Goal: Task Accomplishment & Management: Manage account settings

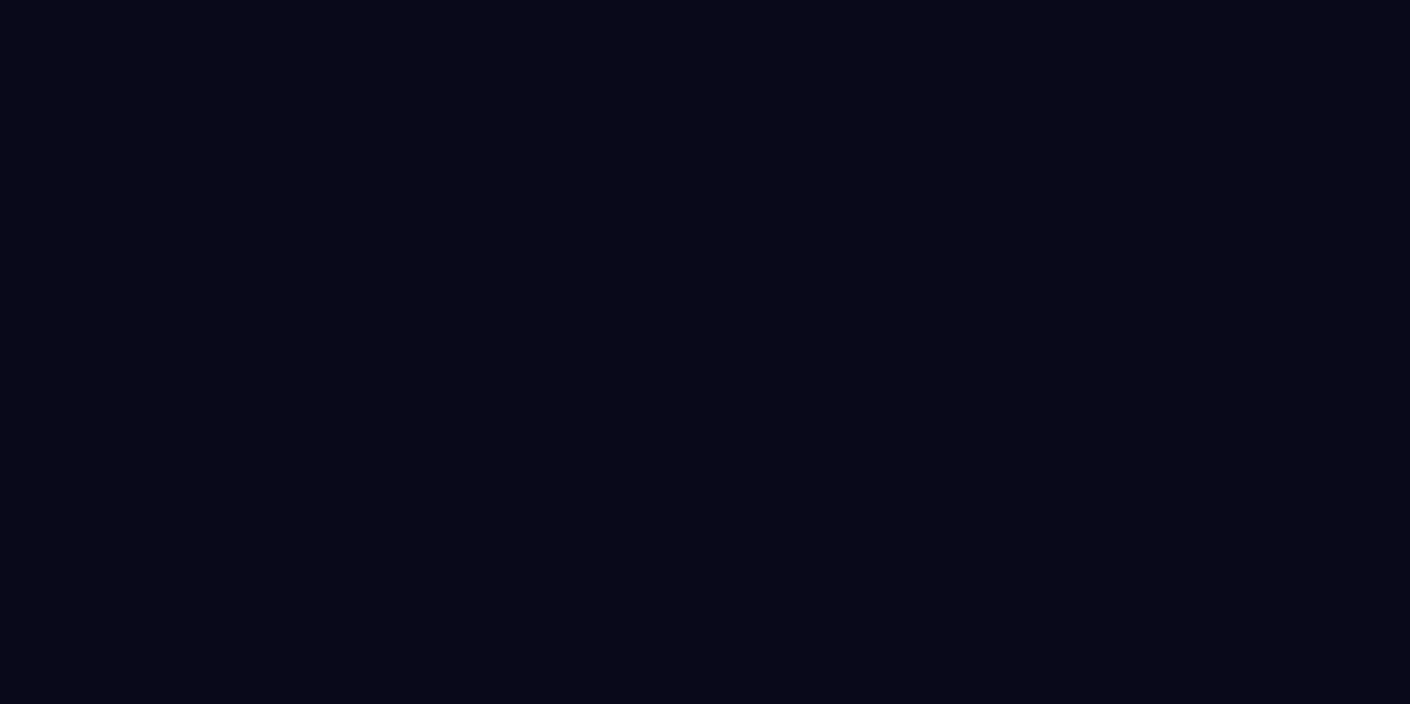
select select "****"
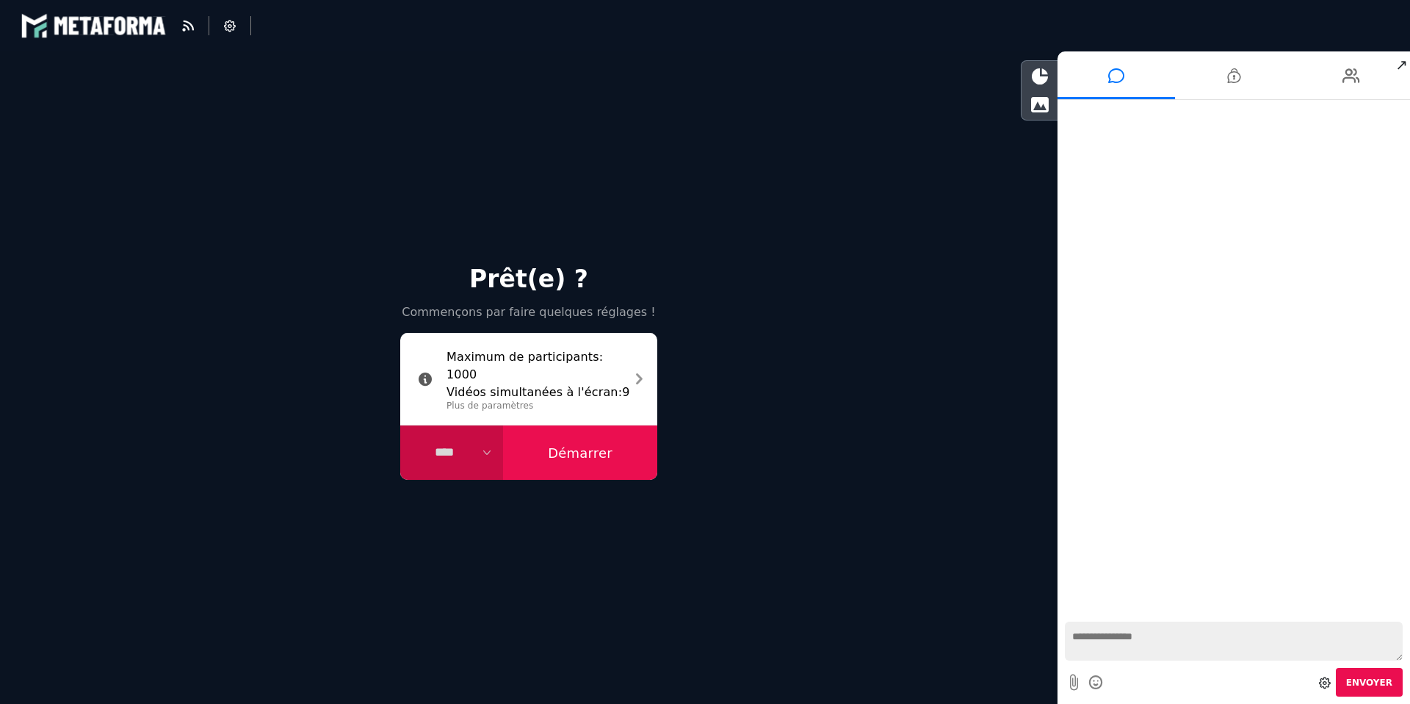
click at [486, 456] on select "**** **** *****" at bounding box center [451, 452] width 103 height 54
click at [637, 379] on icon at bounding box center [639, 378] width 7 height 19
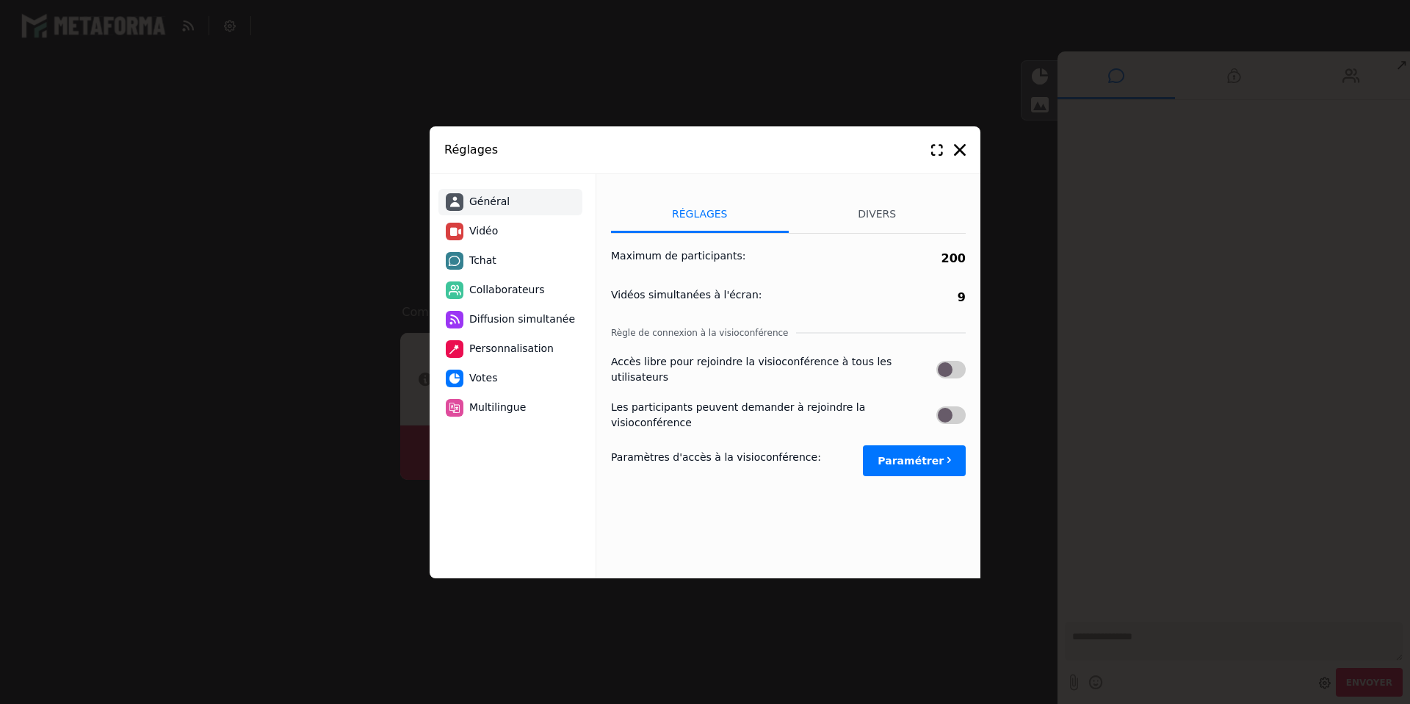
click at [707, 254] on label "Maximum de participants :" at bounding box center [678, 255] width 134 height 15
click at [951, 256] on b "200" at bounding box center [954, 258] width 24 height 14
click at [881, 216] on li "Divers" at bounding box center [878, 214] width 178 height 37
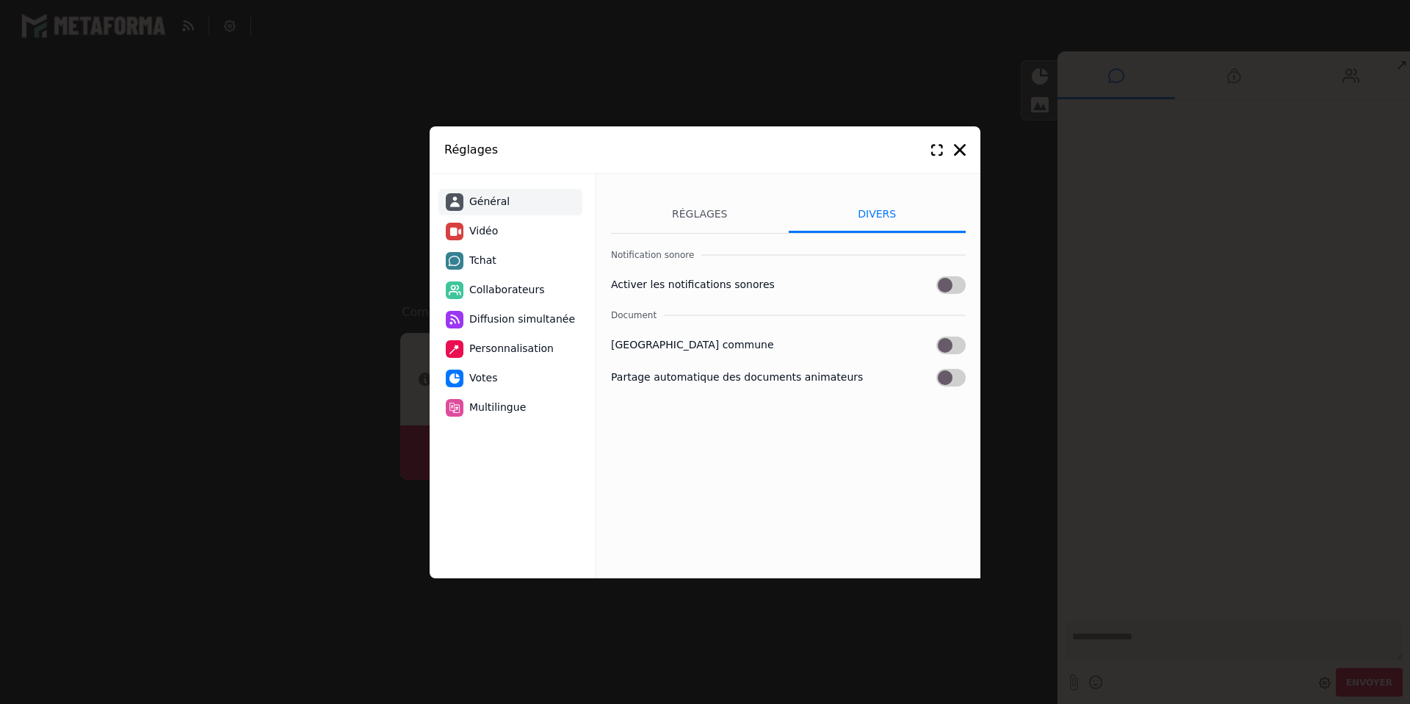
click at [491, 235] on span "Vidéo" at bounding box center [483, 230] width 29 height 15
select select "****"
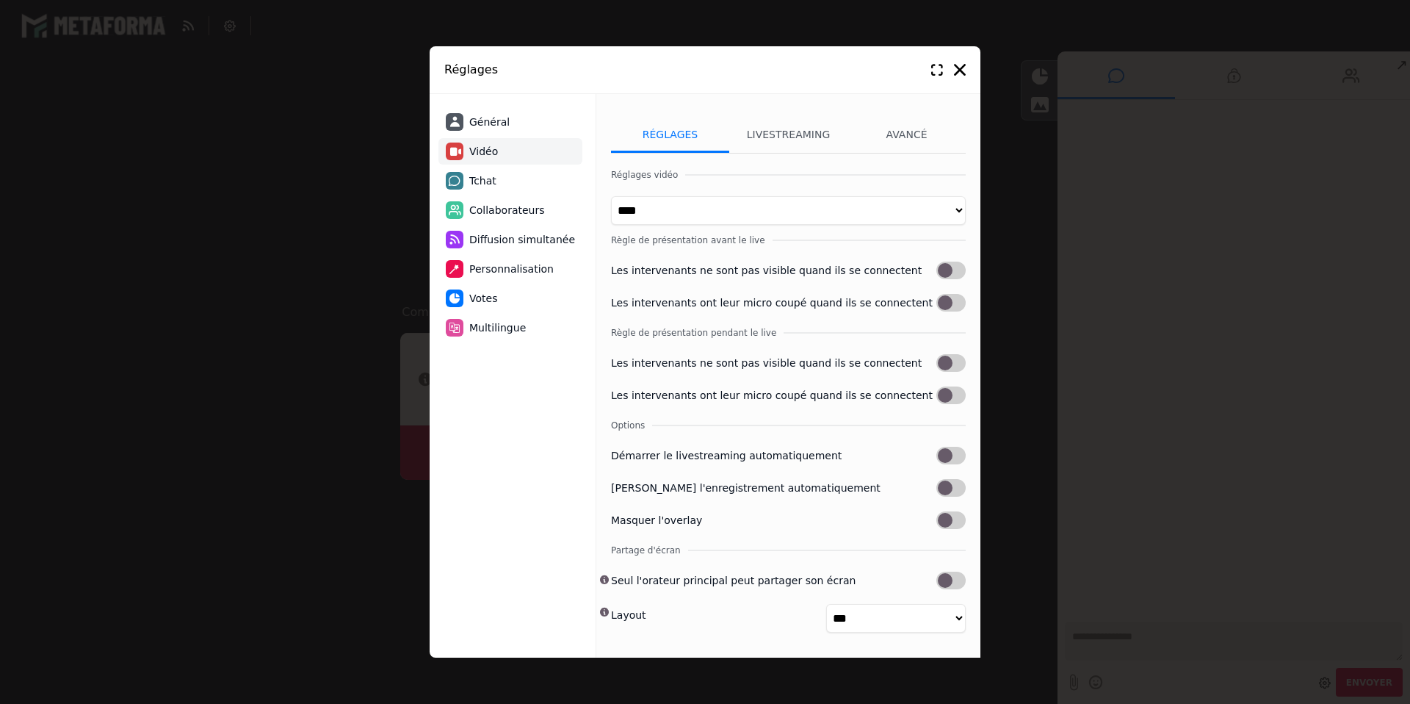
click at [508, 209] on span "Collaborateurs" at bounding box center [507, 210] width 76 height 15
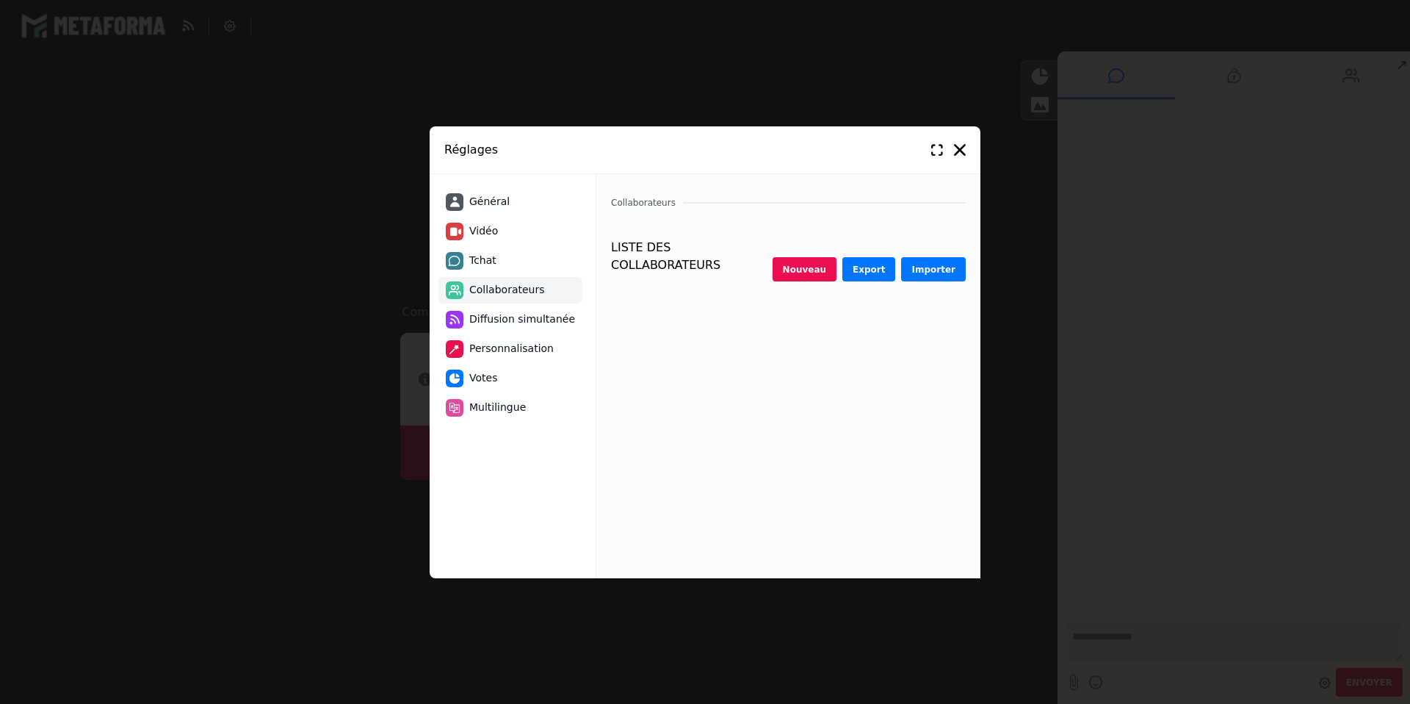
select select "********"
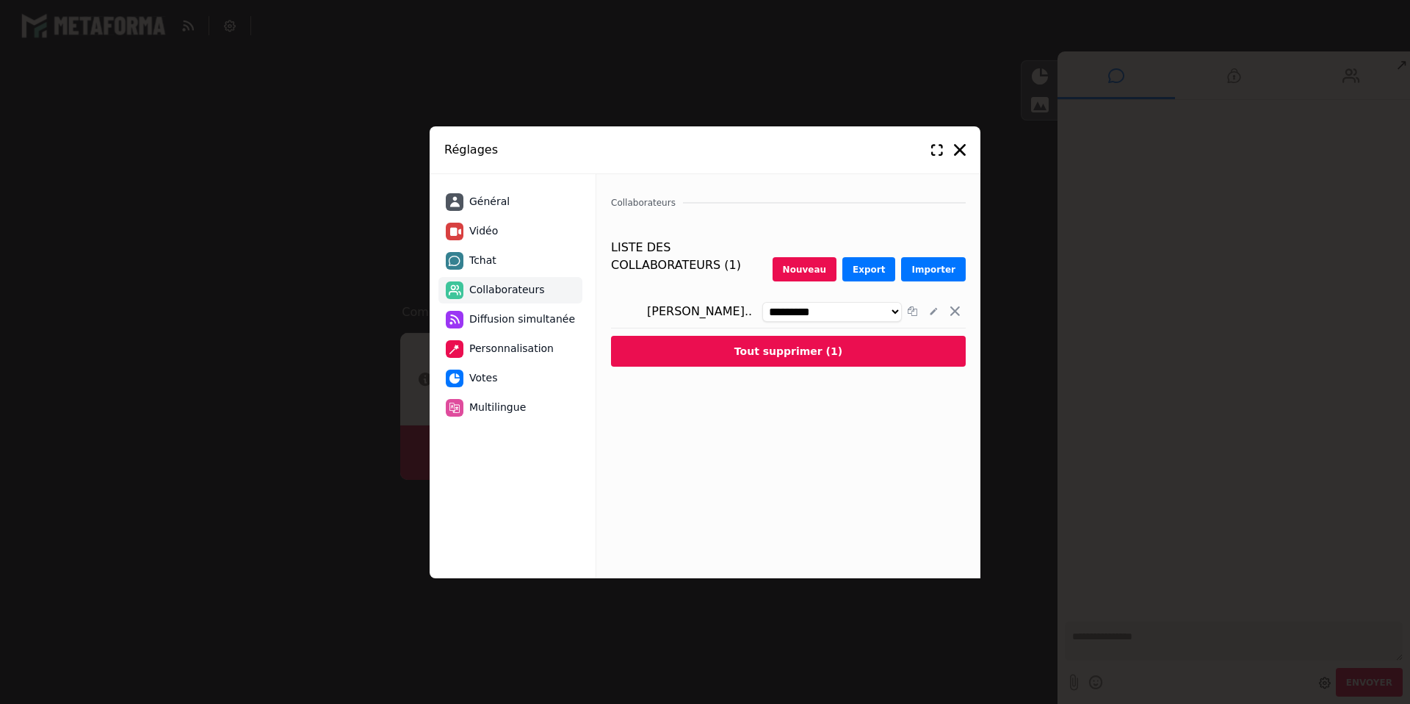
click at [494, 320] on span "Diffusion simultanée" at bounding box center [522, 318] width 106 height 15
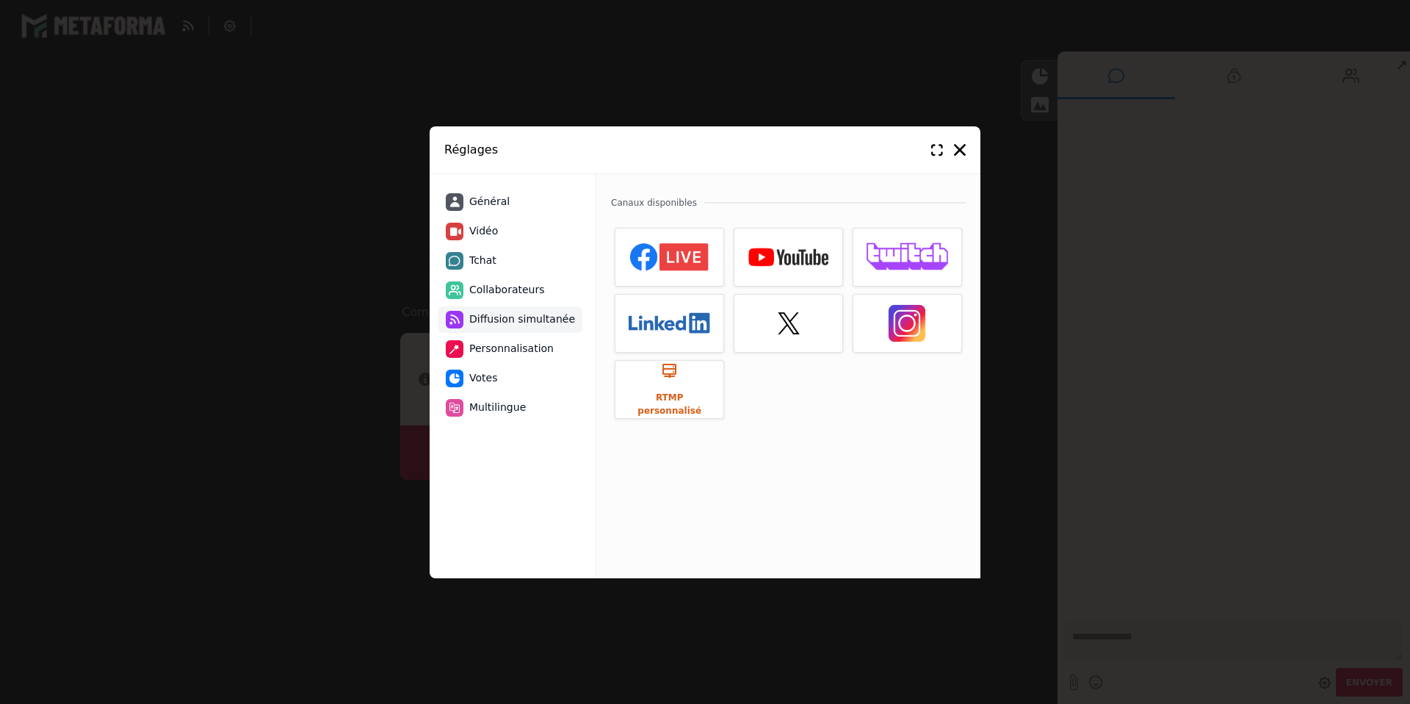
click at [501, 350] on span "Personnalisation" at bounding box center [511, 348] width 84 height 15
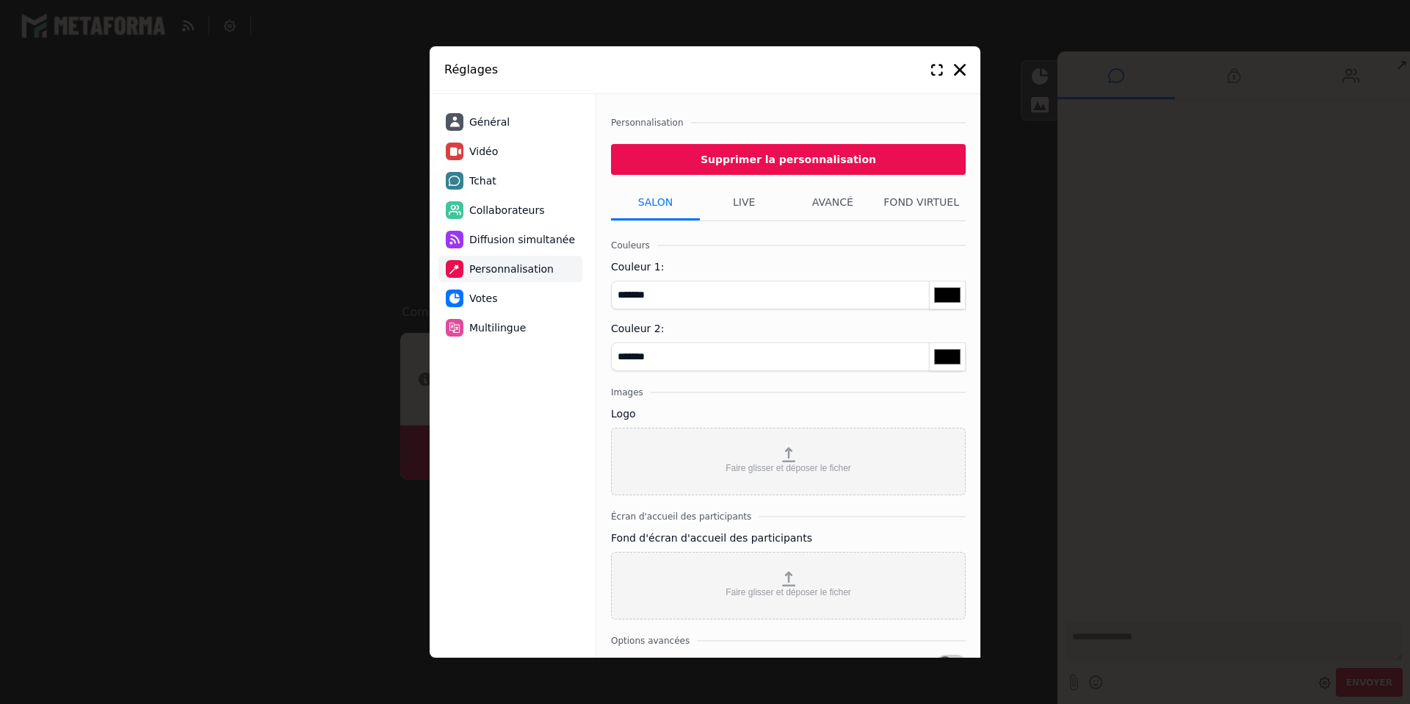
click at [494, 303] on span "Votes" at bounding box center [483, 298] width 28 height 15
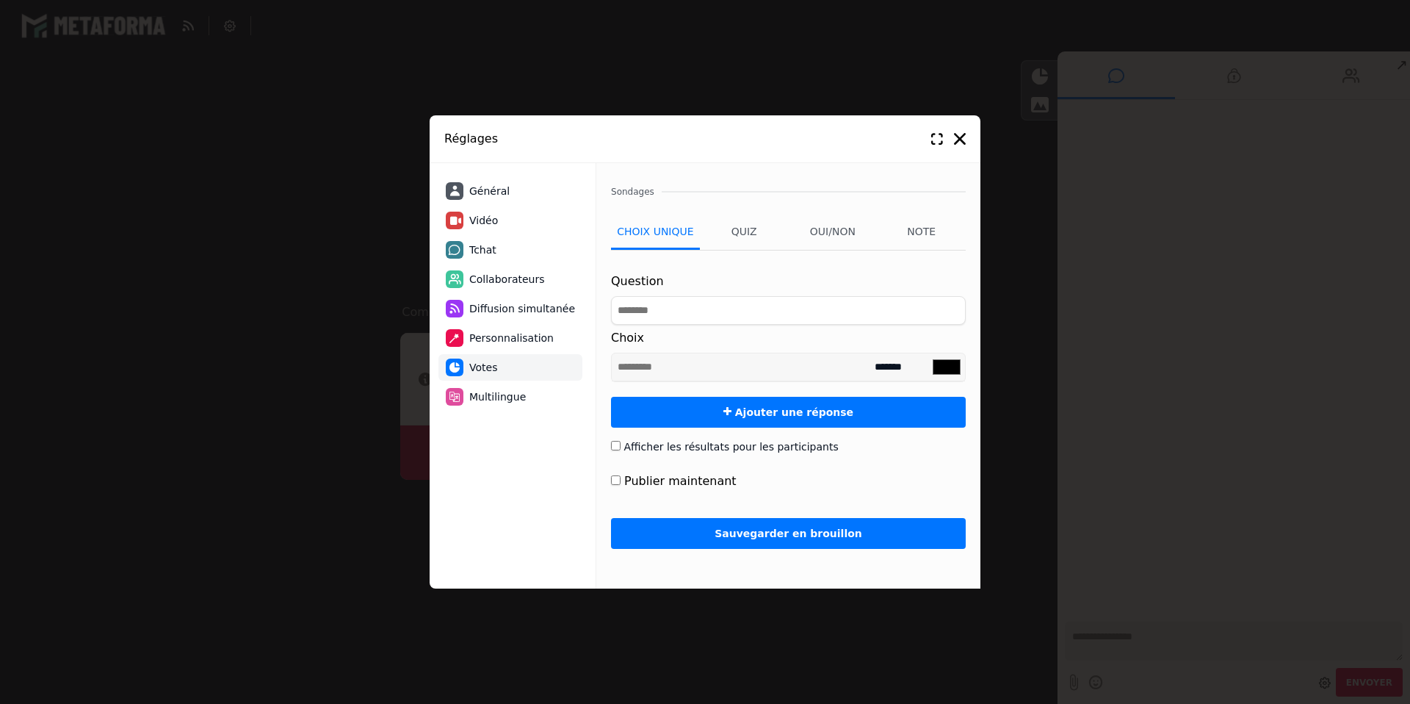
click at [510, 400] on span "Multilingue" at bounding box center [497, 396] width 57 height 15
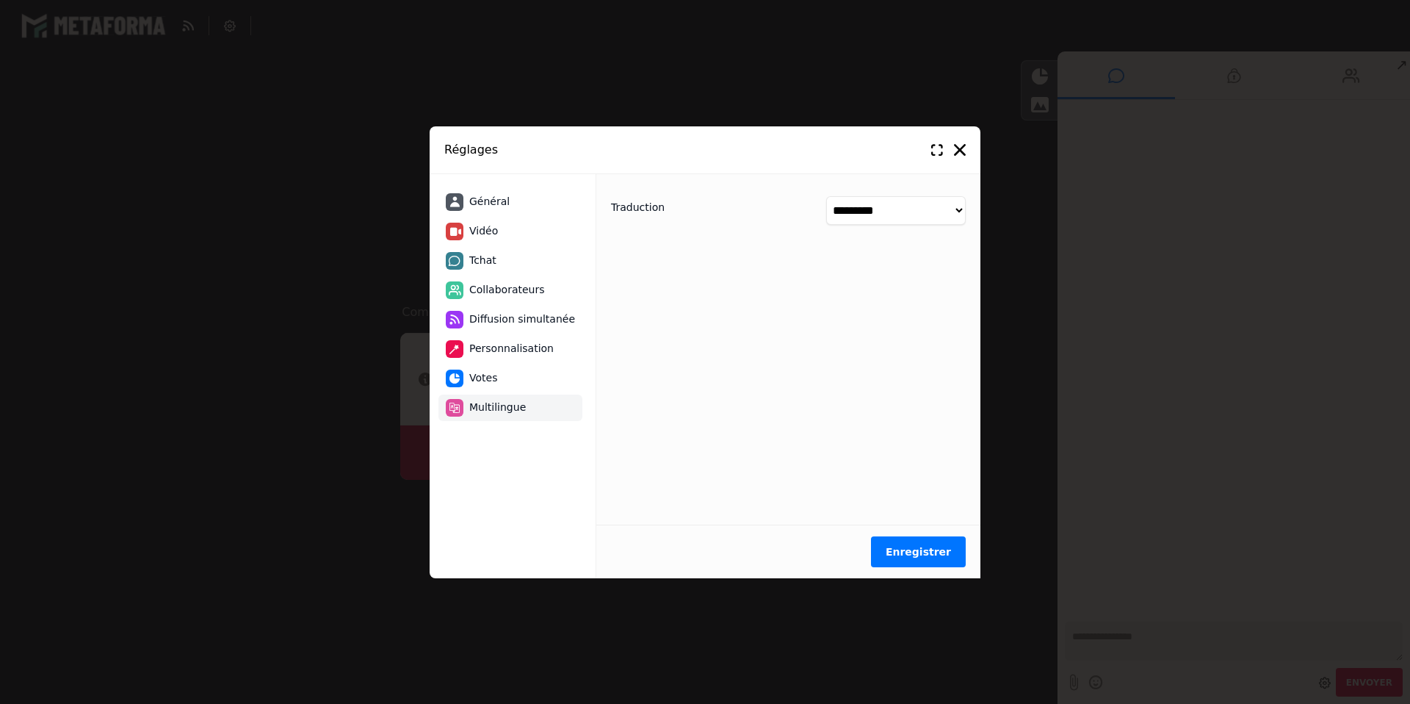
click at [513, 383] on li "Votes" at bounding box center [511, 378] width 144 height 26
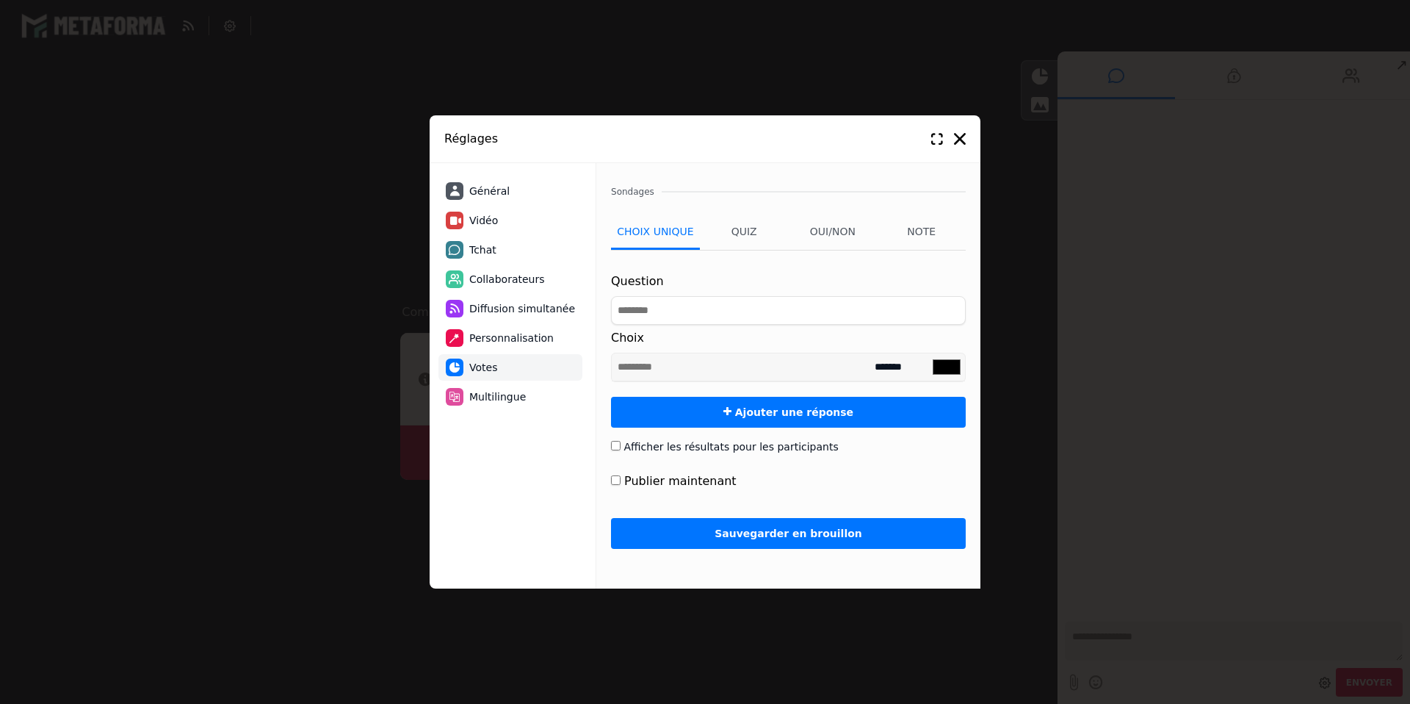
click at [507, 337] on span "Personnalisation" at bounding box center [511, 338] width 84 height 15
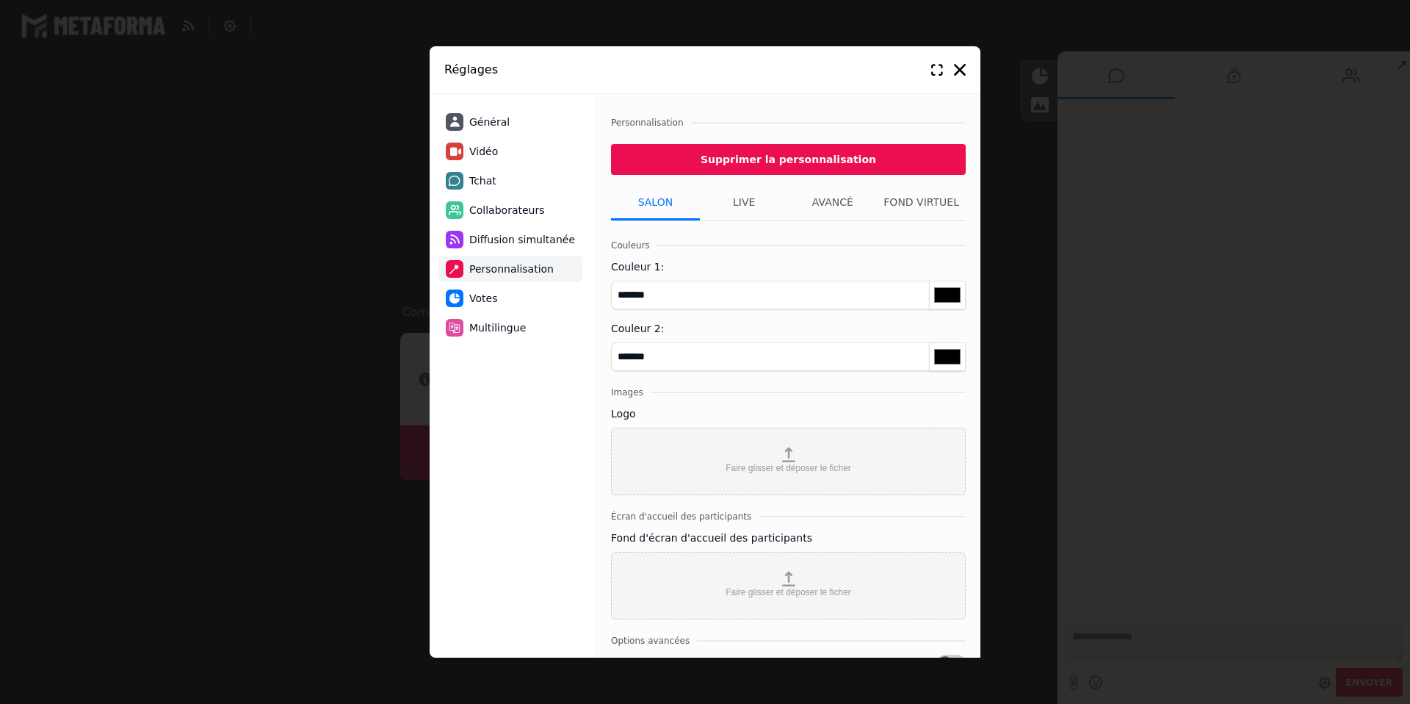
scroll to position [60, 0]
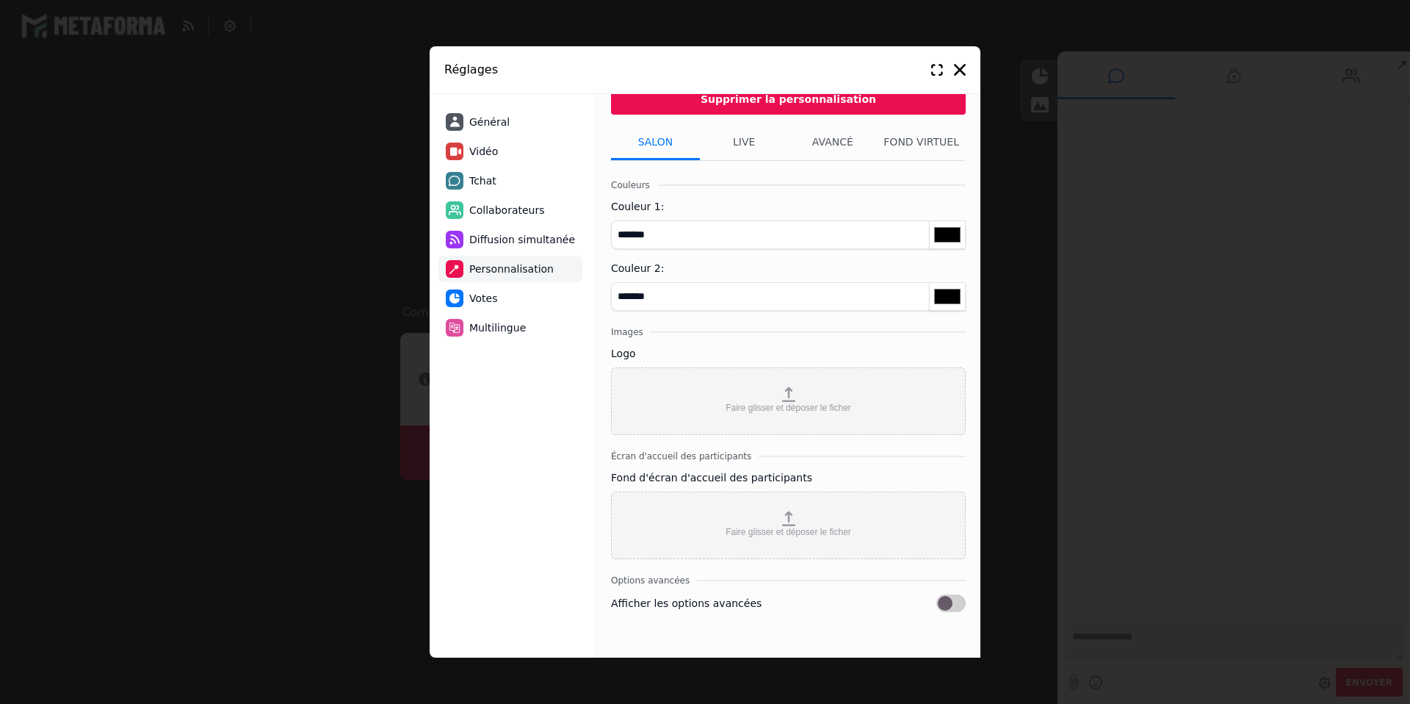
click at [743, 420] on label "Faire glisser et déposer le ficher" at bounding box center [788, 398] width 353 height 60
click at [0, 0] on input "Faire glisser et déposer le ficher" at bounding box center [0, 0] width 0 height 0
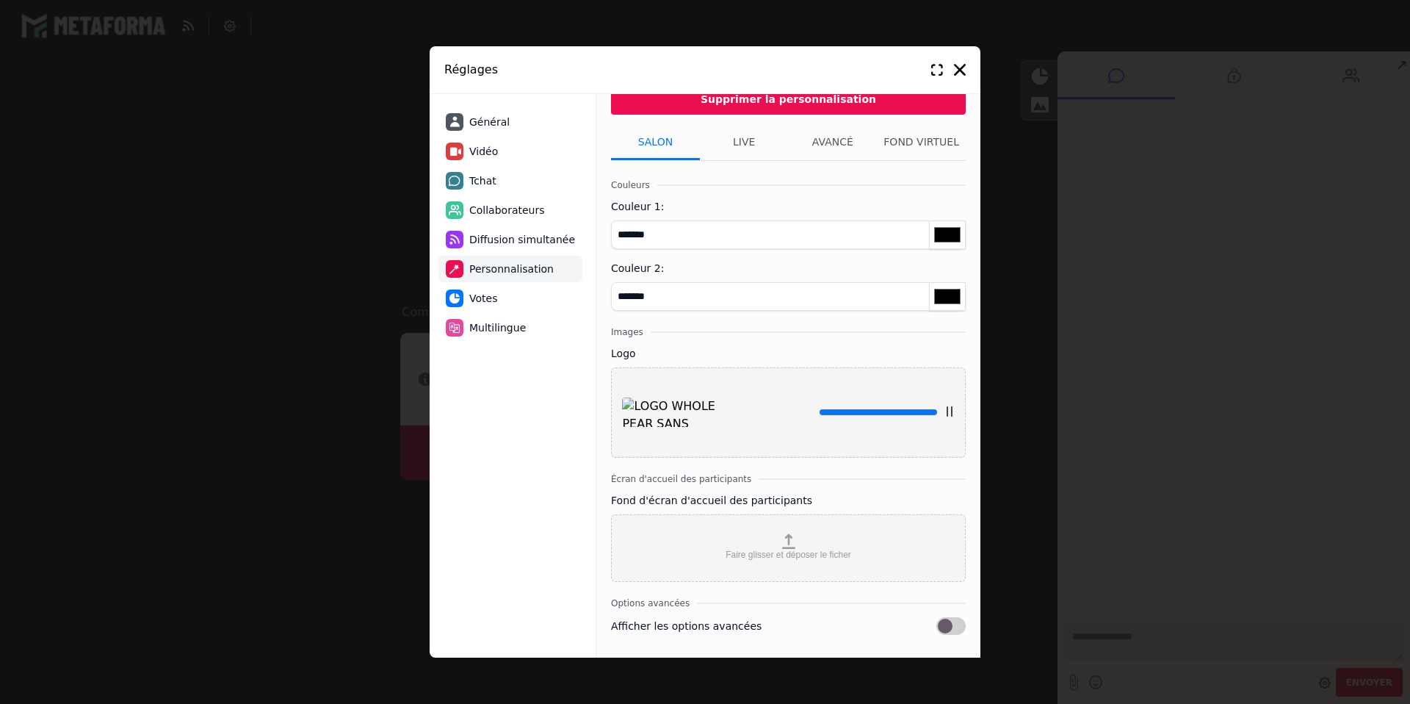
type input "*******"
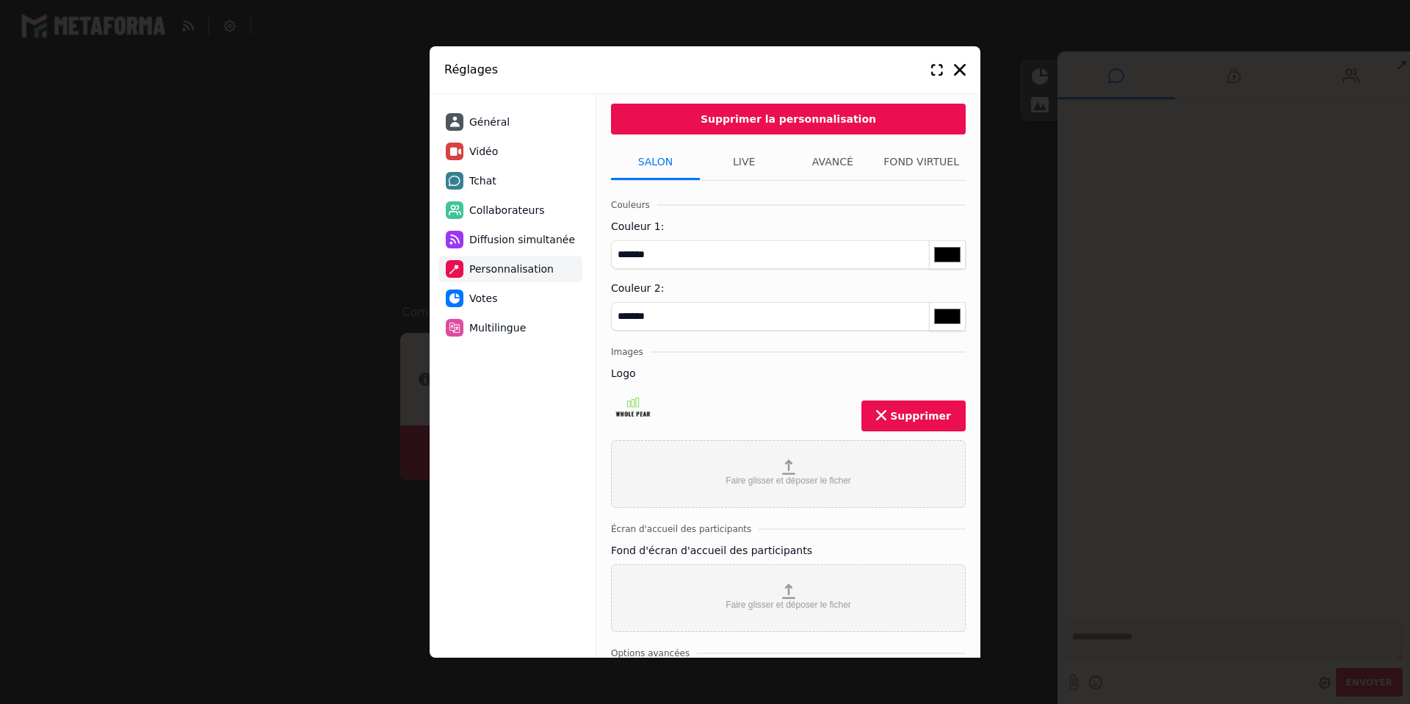
scroll to position [0, 0]
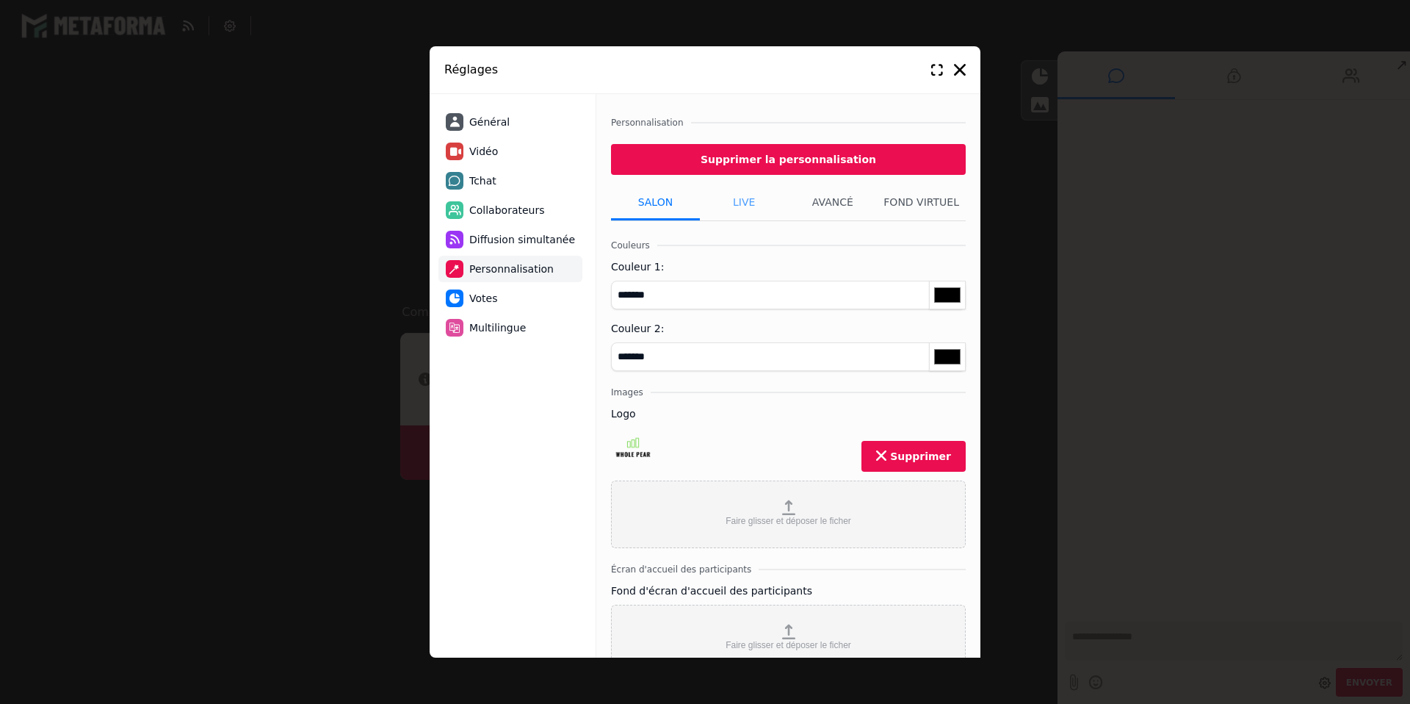
click at [744, 206] on li "Live" at bounding box center [744, 202] width 89 height 37
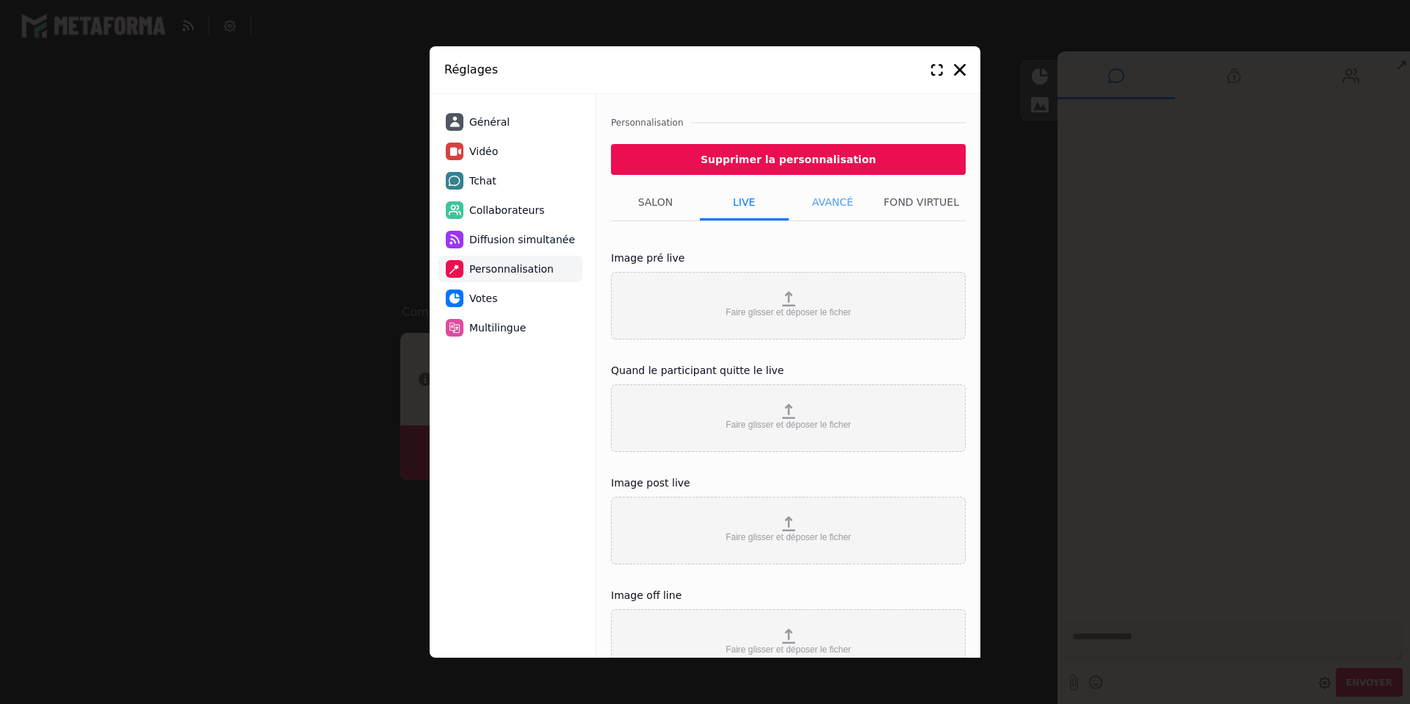
click at [825, 202] on li "Avancé" at bounding box center [833, 202] width 89 height 37
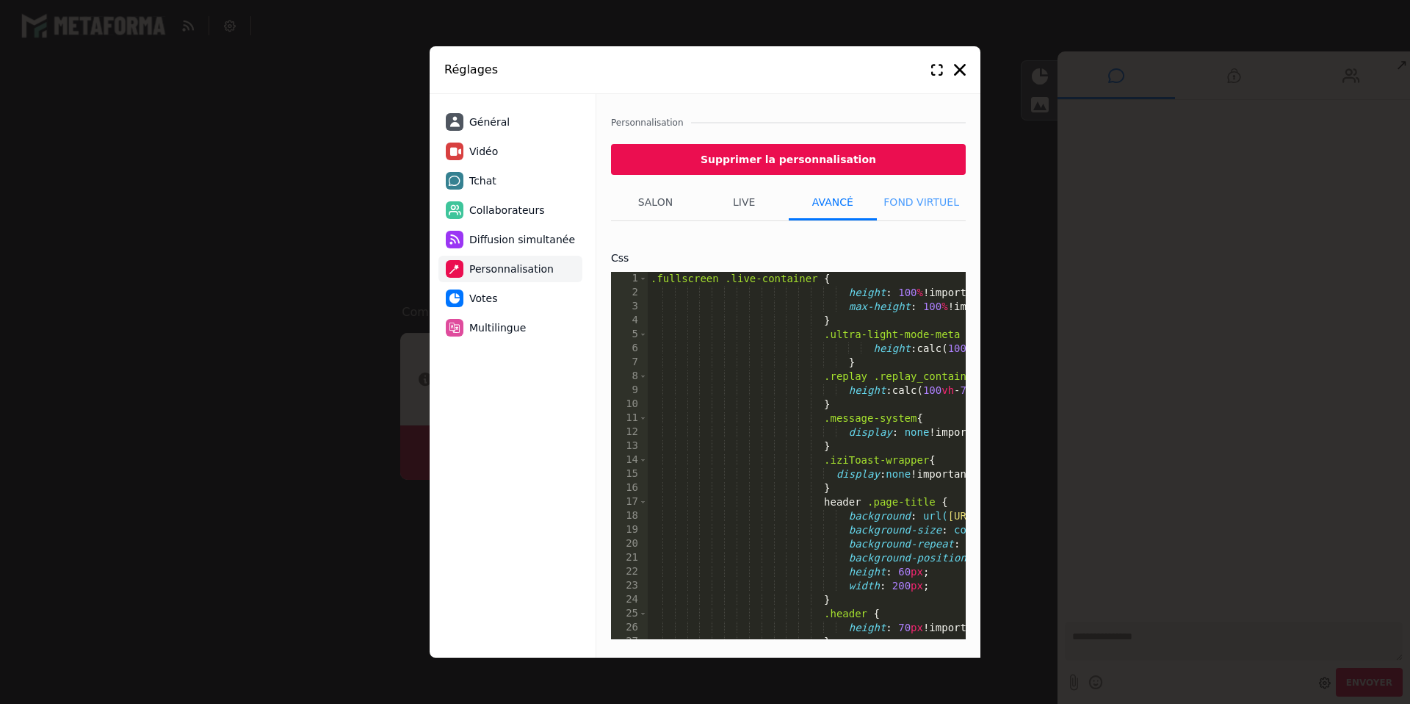
click at [906, 198] on li "Fond virtuel" at bounding box center [921, 202] width 89 height 37
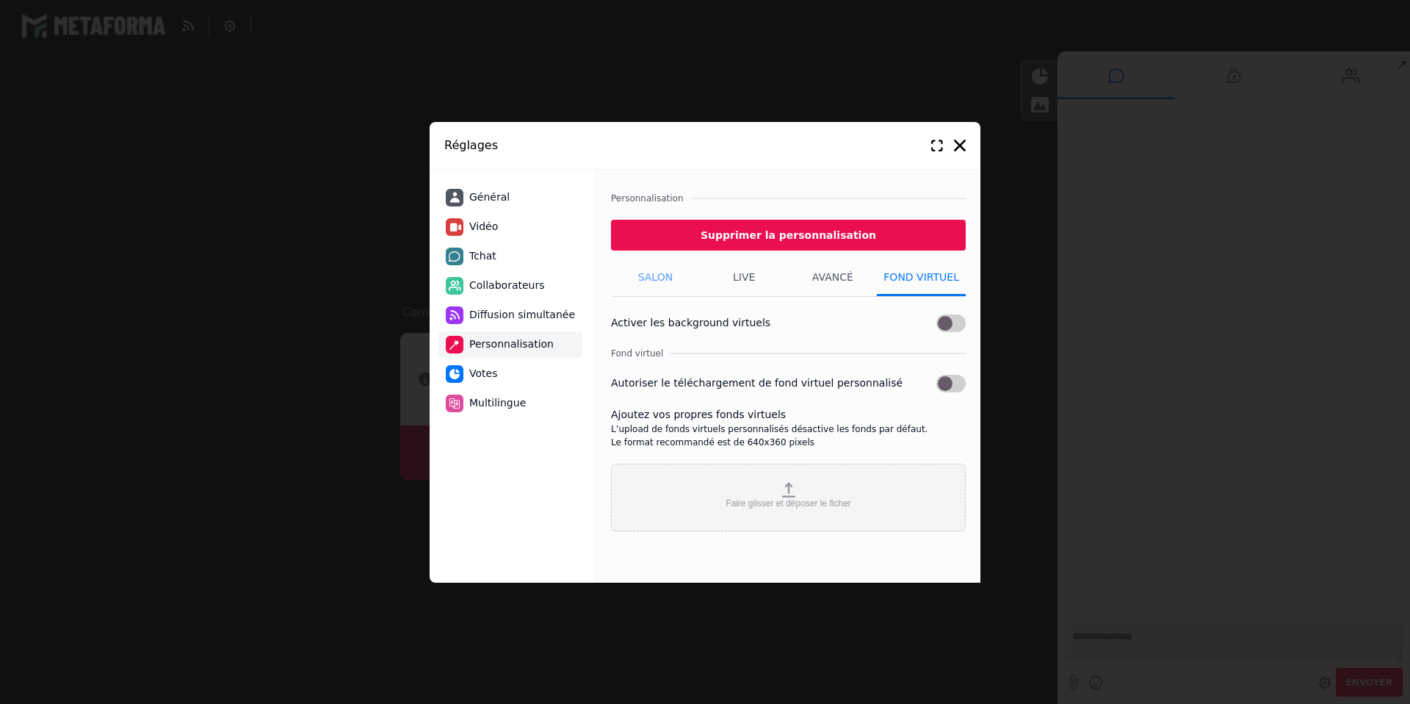
click at [649, 281] on li "Salon" at bounding box center [655, 277] width 89 height 37
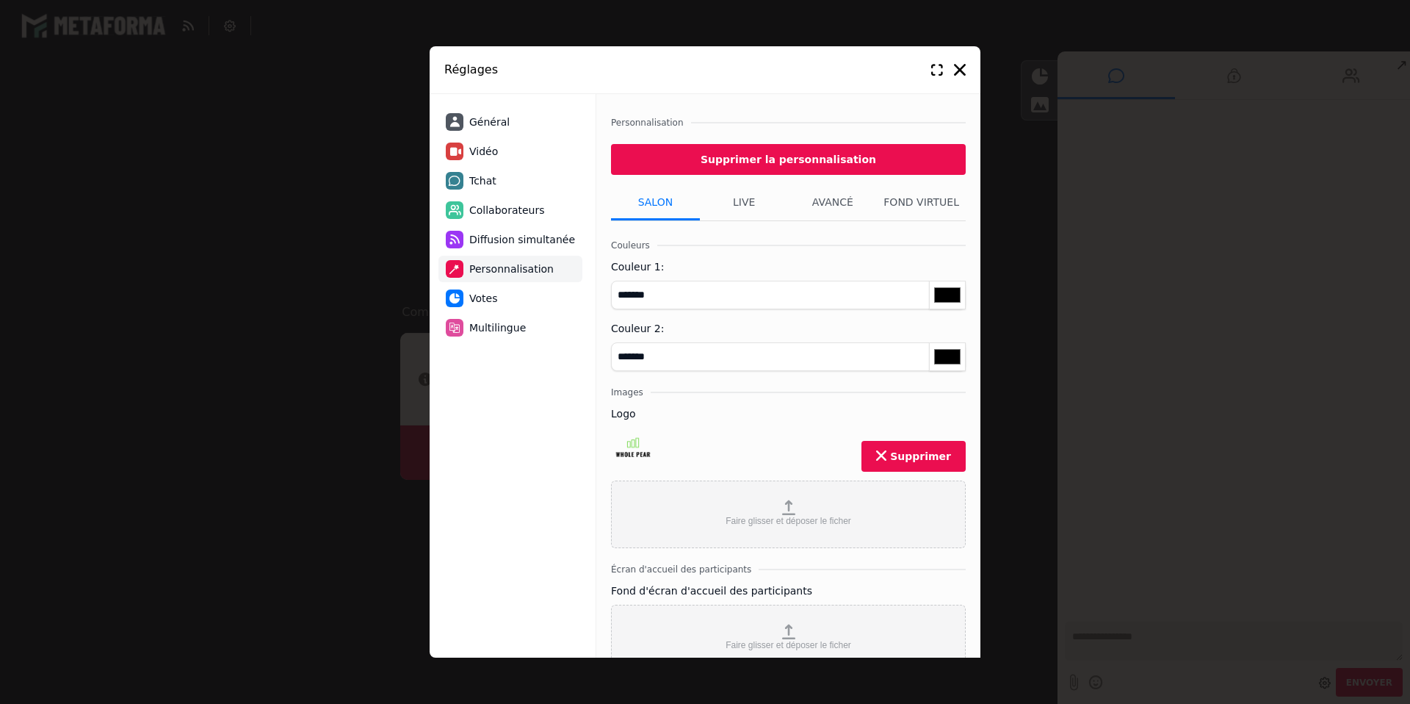
click at [494, 242] on span "Diffusion simultanée" at bounding box center [522, 239] width 106 height 15
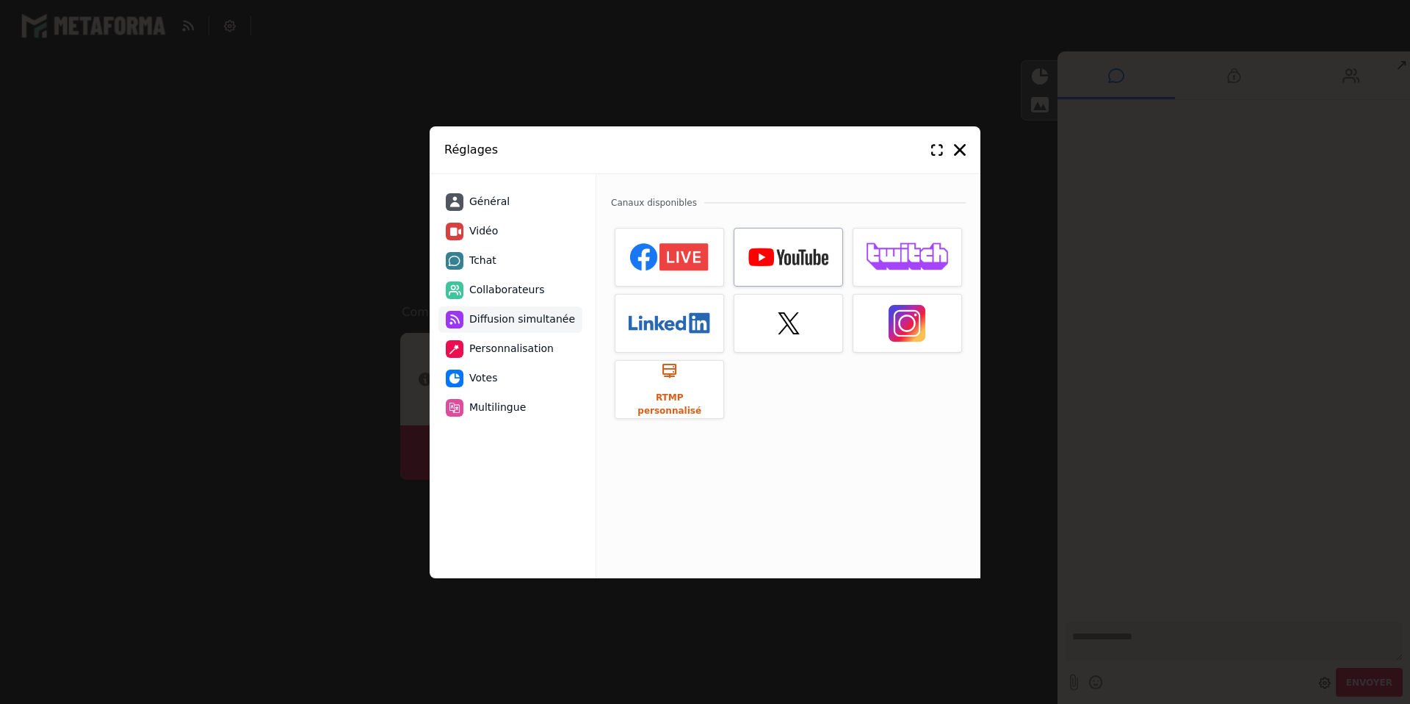
click at [790, 244] on div at bounding box center [788, 257] width 109 height 59
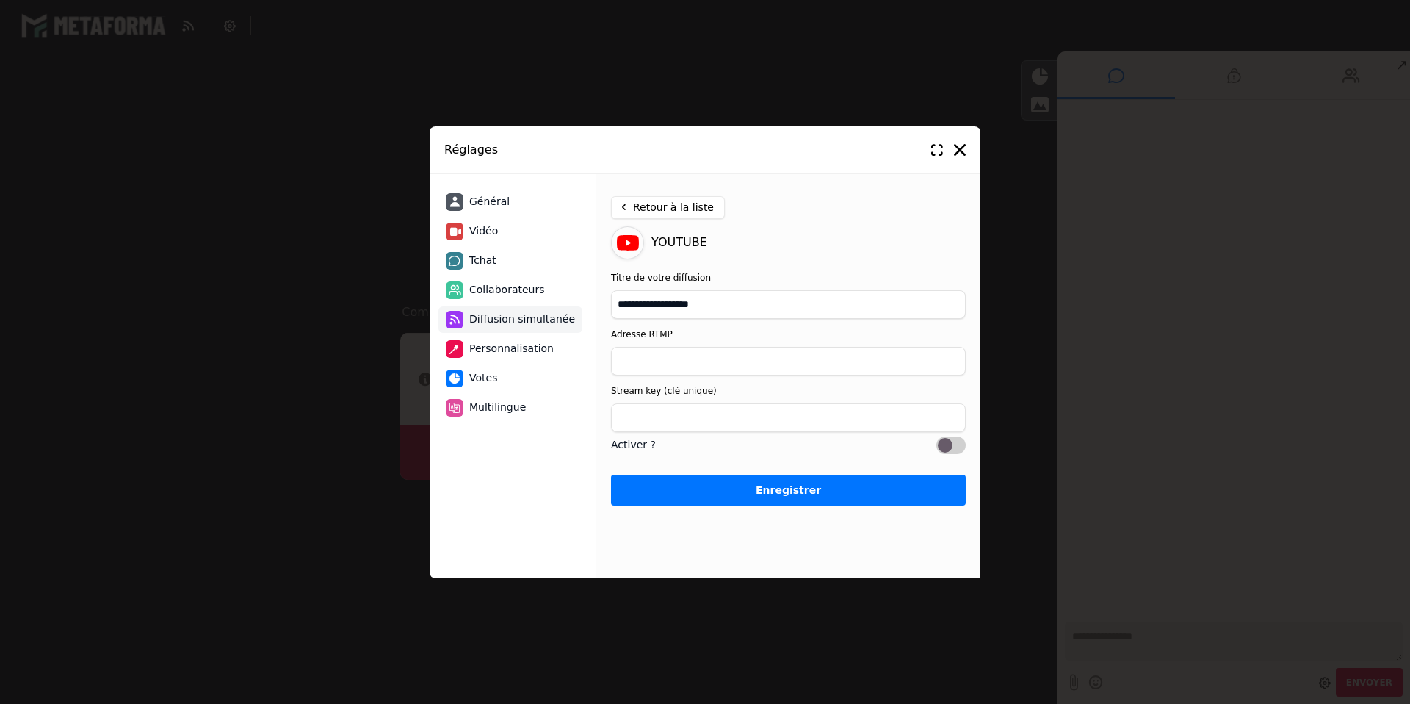
click at [492, 292] on span "Collaborateurs" at bounding box center [507, 289] width 76 height 15
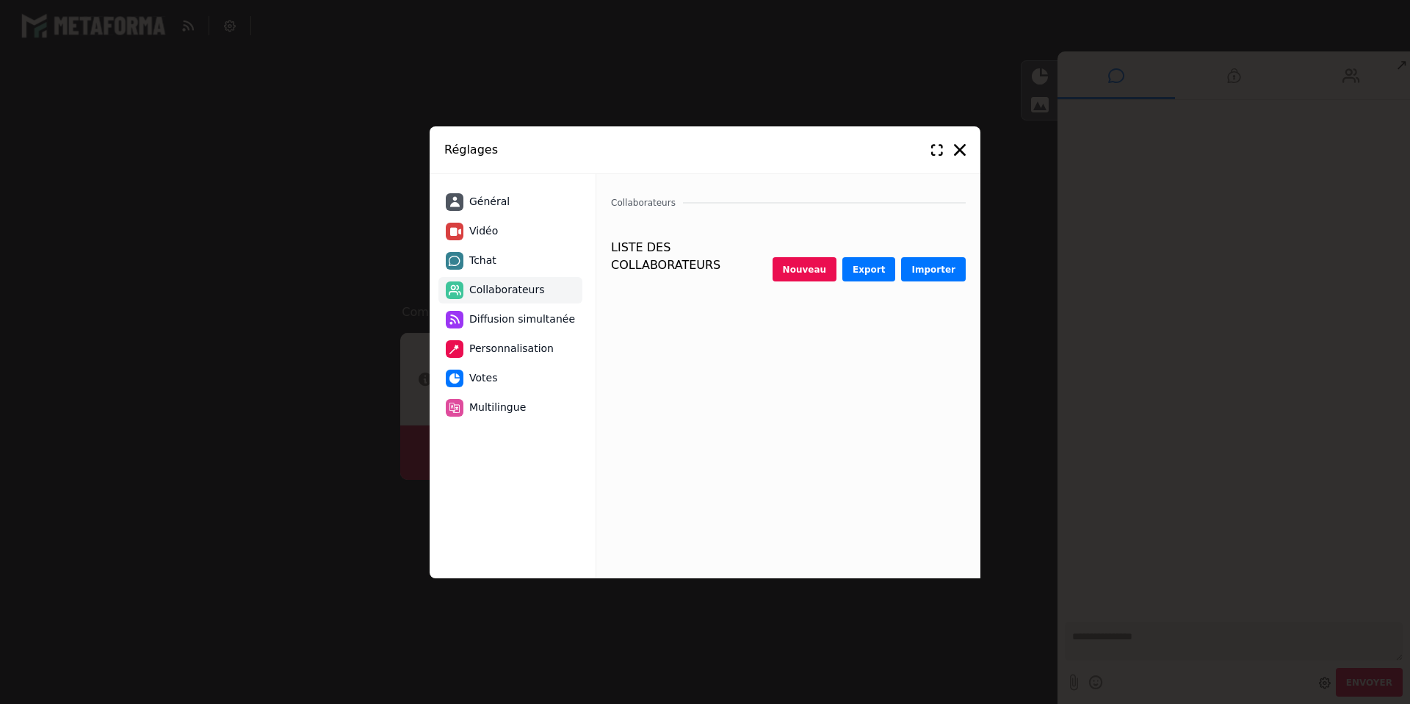
select select "********"
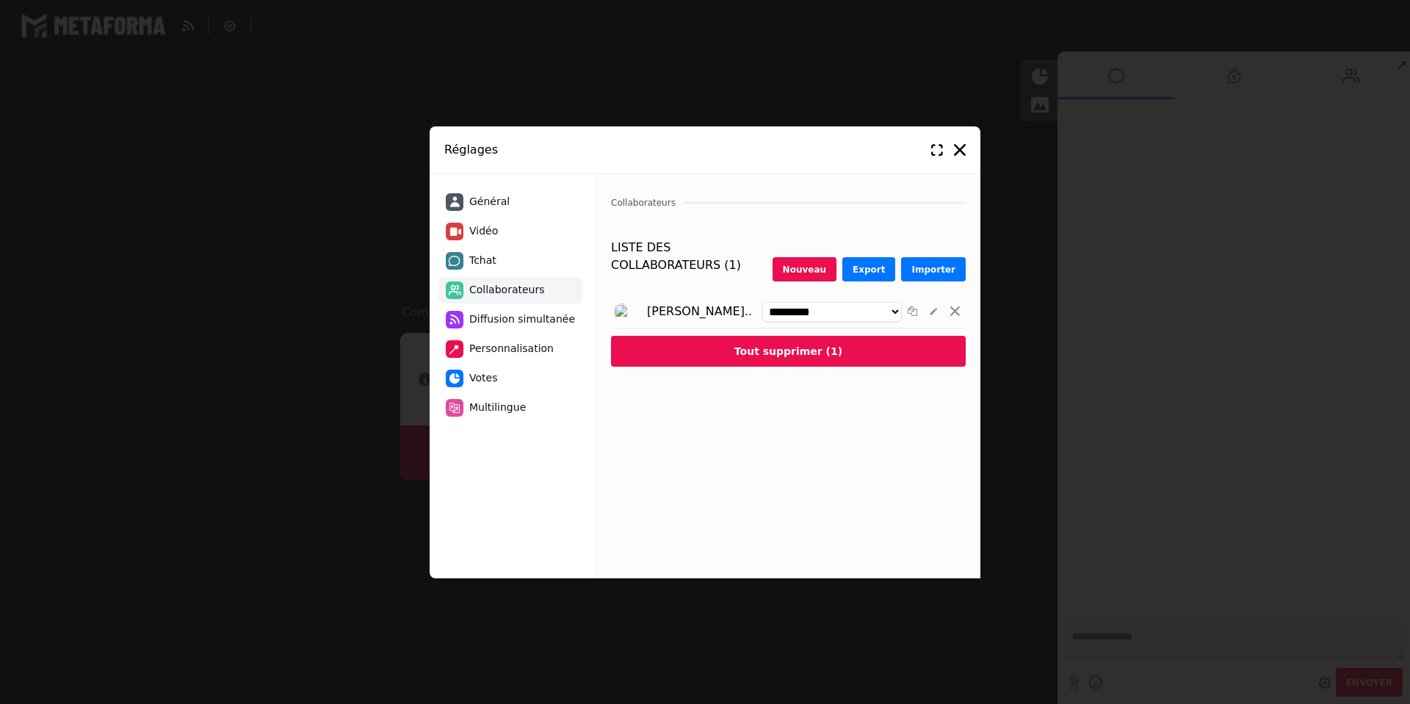
click at [498, 263] on li "Tchat" at bounding box center [511, 261] width 144 height 26
select select "**********"
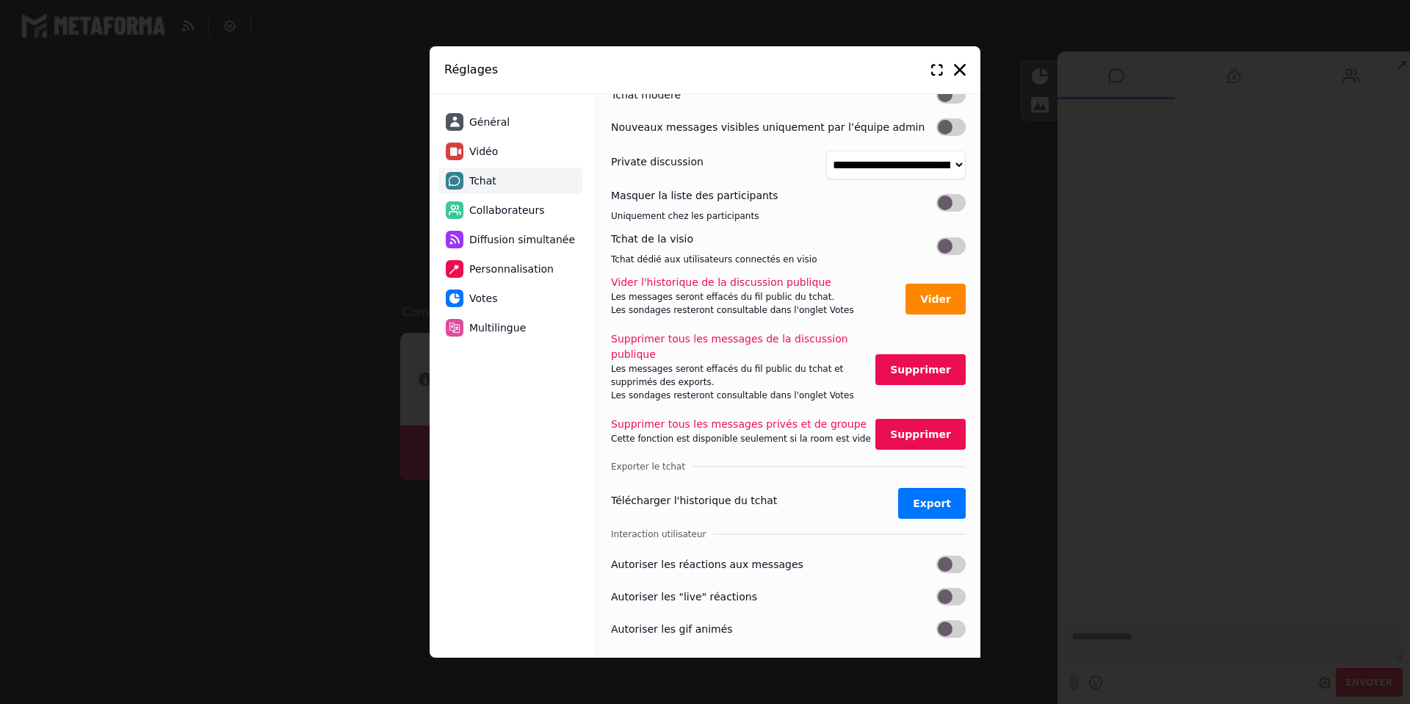
scroll to position [267, 0]
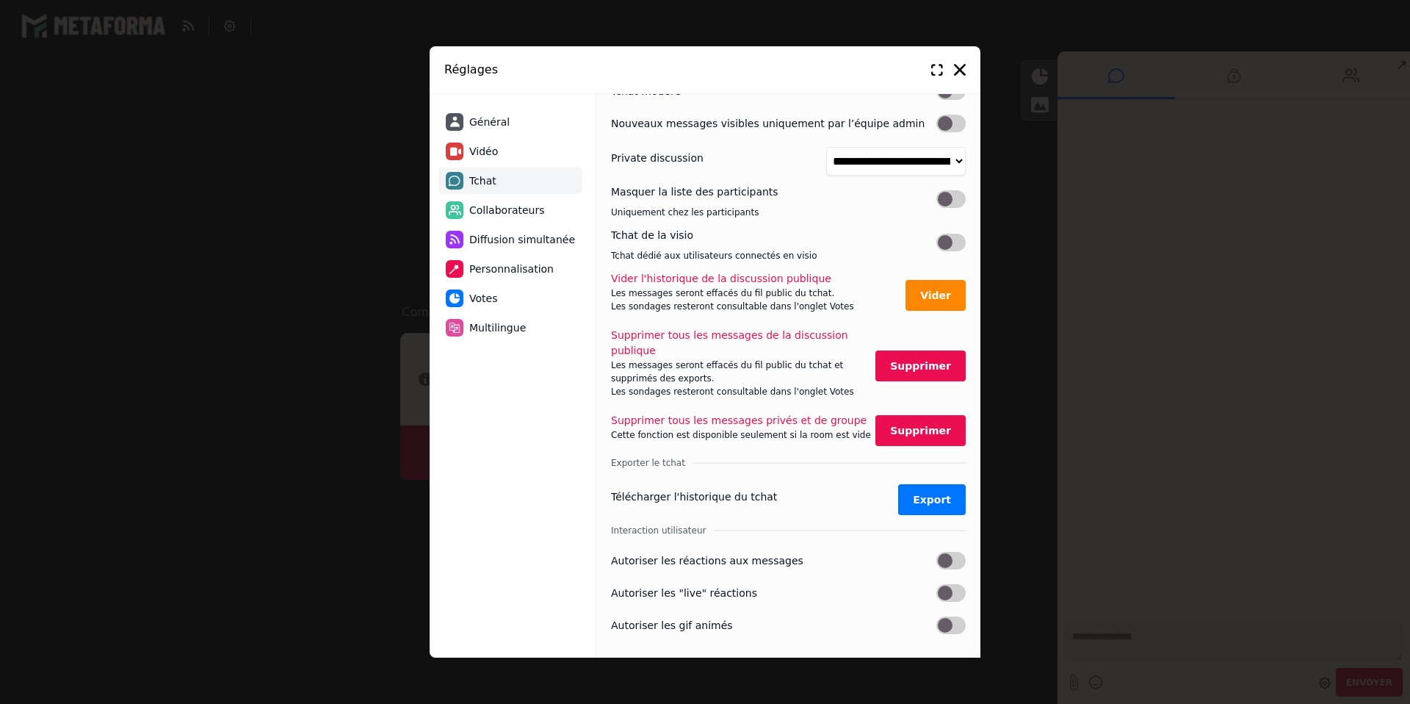
click at [518, 154] on li "Vidéo" at bounding box center [511, 151] width 144 height 26
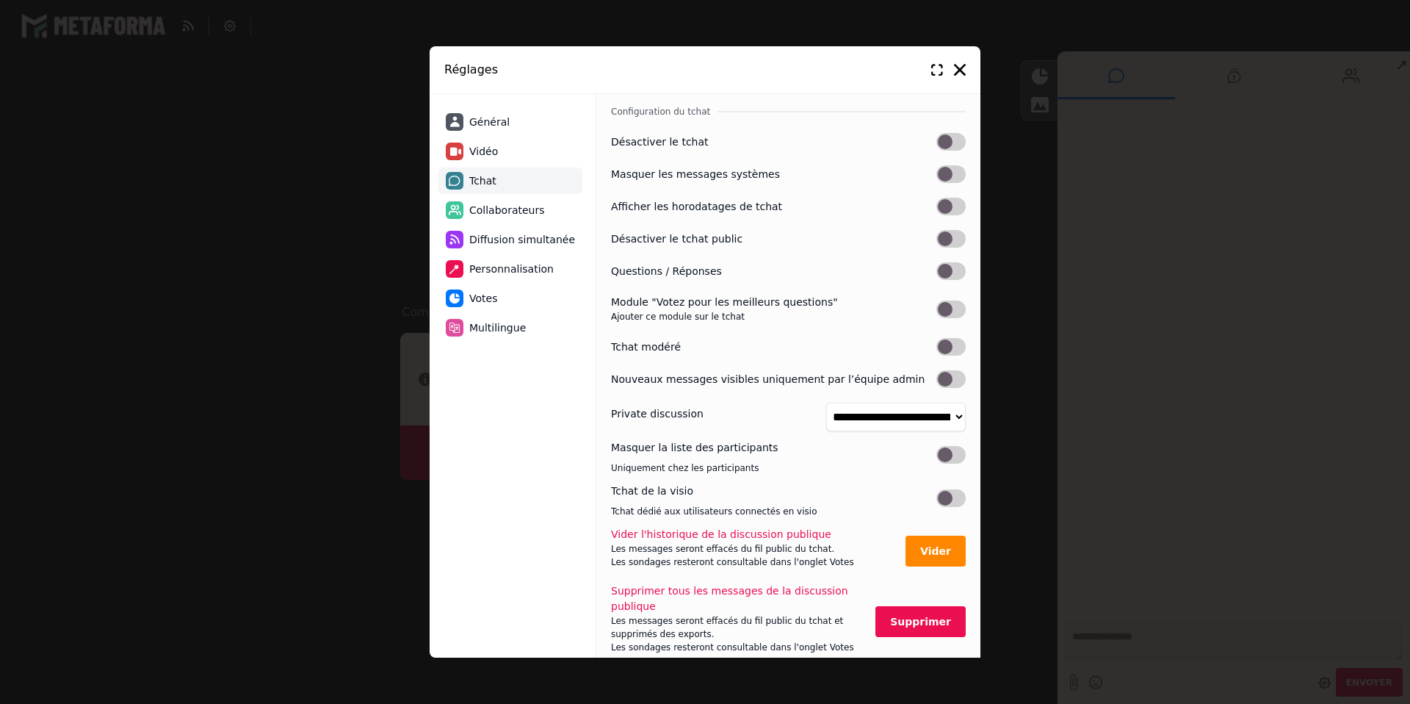
select select "****"
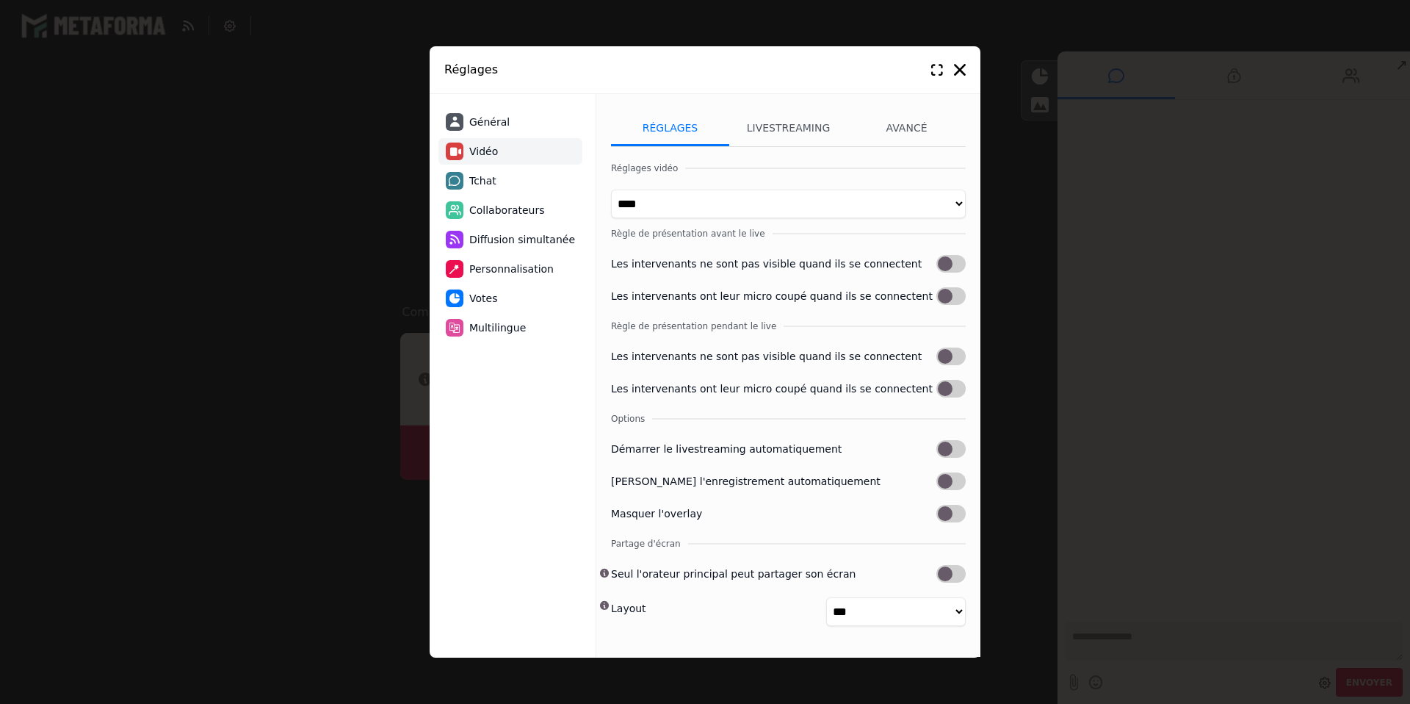
click at [520, 126] on li "Général" at bounding box center [511, 122] width 144 height 26
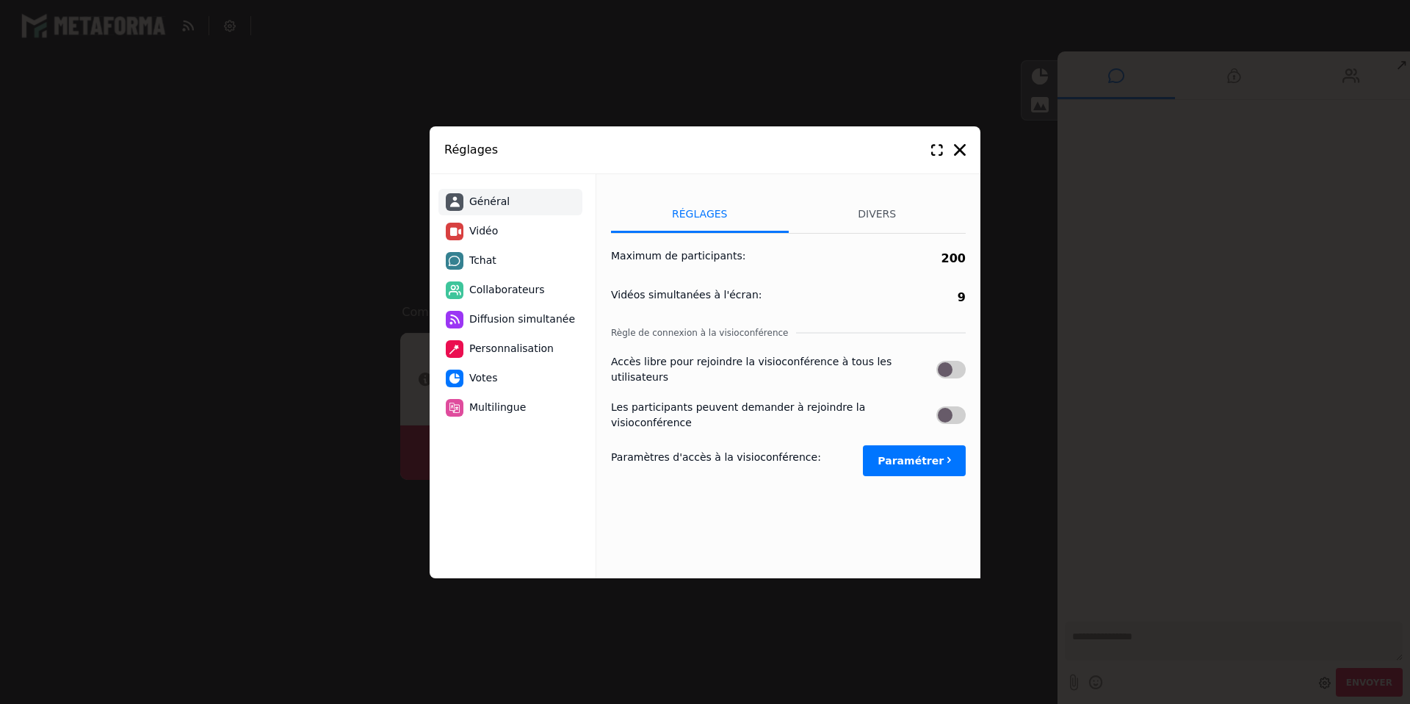
scroll to position [0, 0]
click at [903, 445] on button "Paramétrer" at bounding box center [914, 460] width 103 height 31
select select "****"
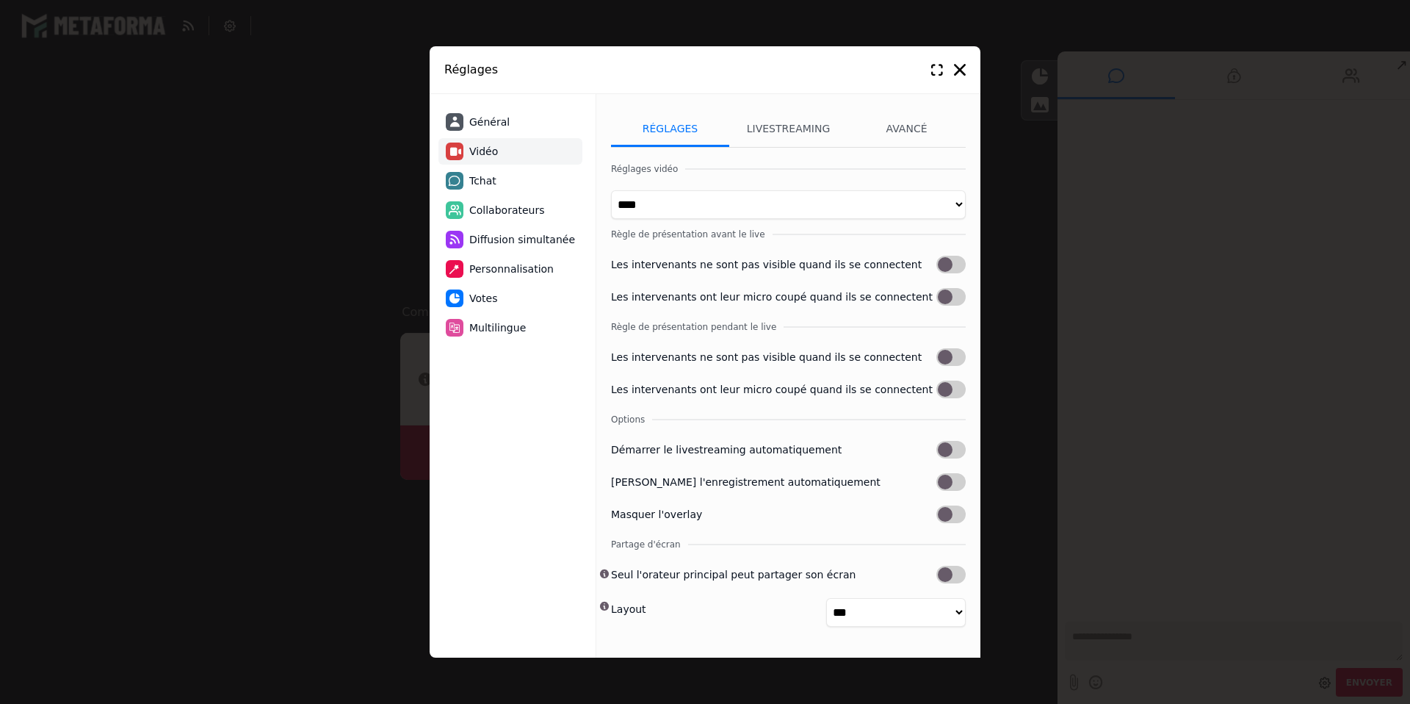
scroll to position [10, 0]
click at [949, 446] on label at bounding box center [951, 449] width 29 height 18
click at [600, 607] on icon at bounding box center [604, 605] width 9 height 9
click at [494, 120] on span "Général" at bounding box center [489, 122] width 40 height 15
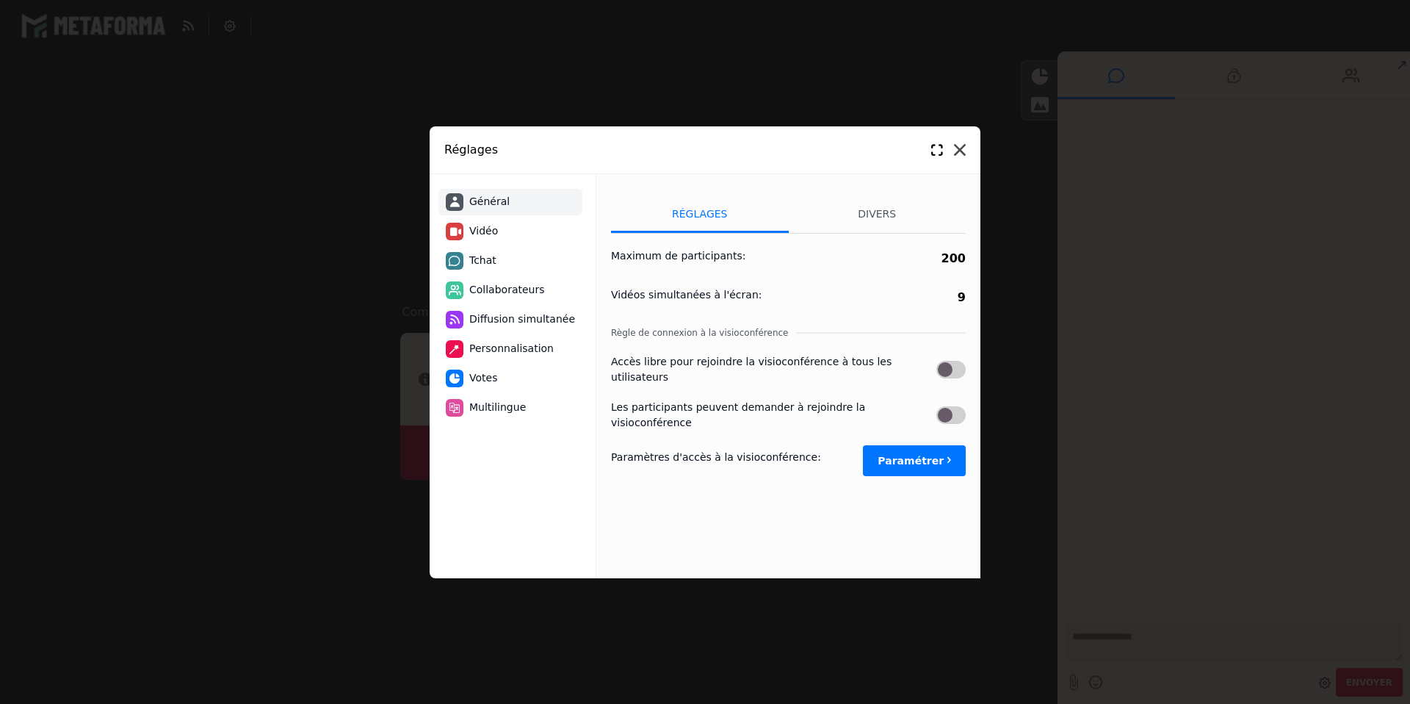
click at [959, 147] on icon at bounding box center [960, 150] width 12 height 12
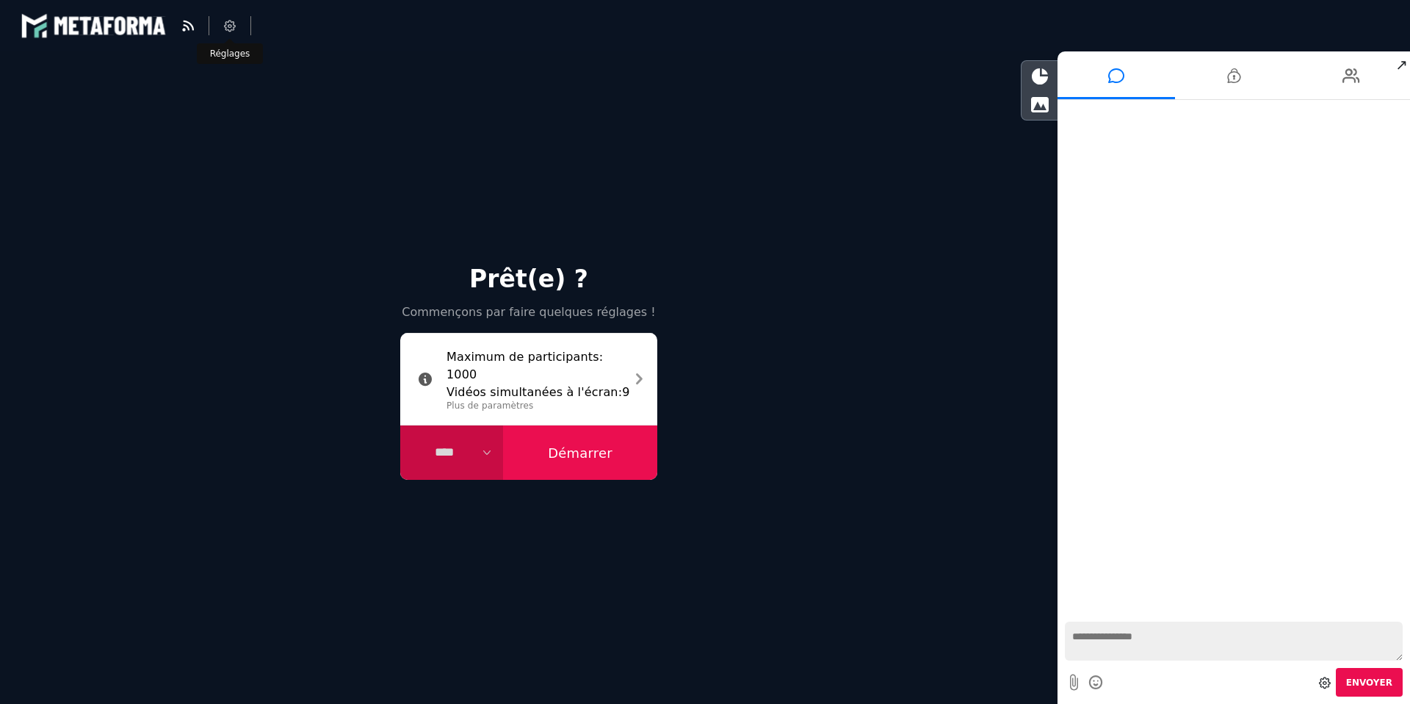
click at [237, 30] on li at bounding box center [230, 25] width 42 height 19
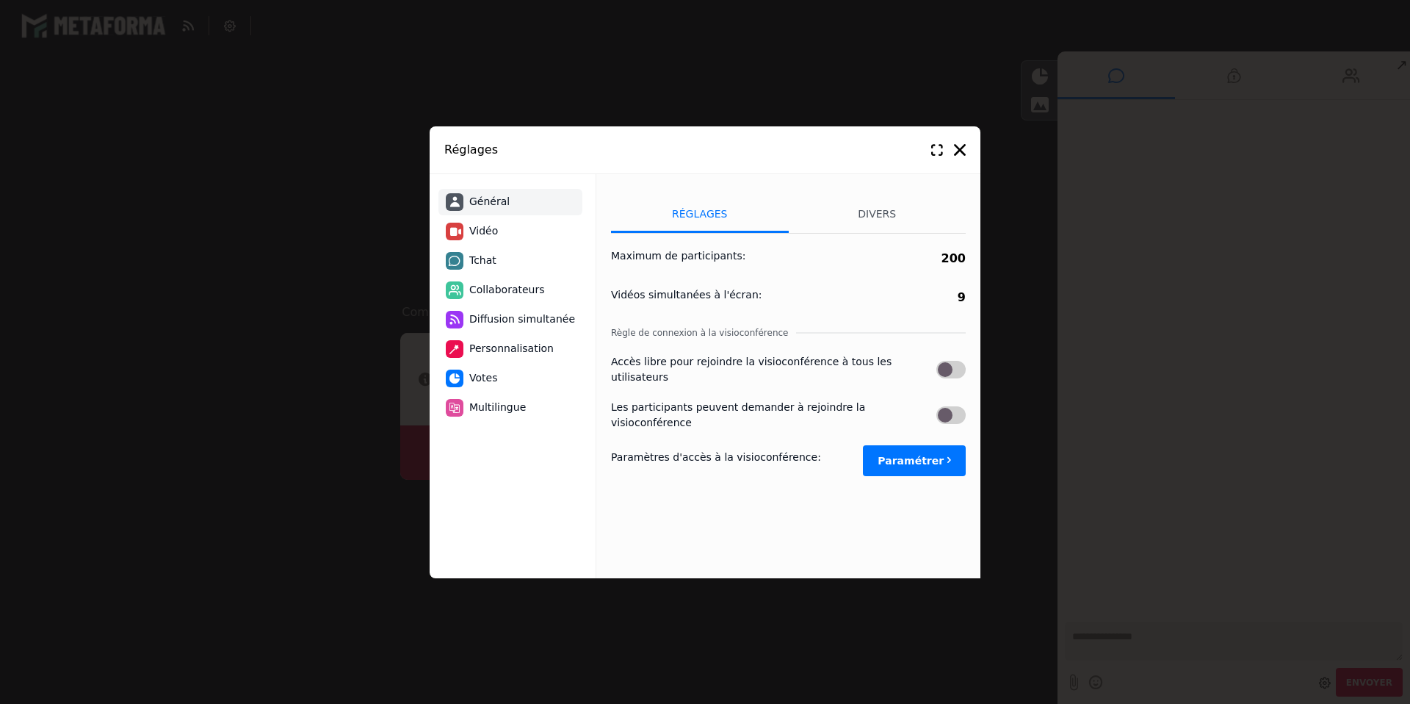
click at [967, 149] on div "Réglages" at bounding box center [705, 150] width 551 height 48
click at [959, 145] on icon at bounding box center [960, 150] width 12 height 12
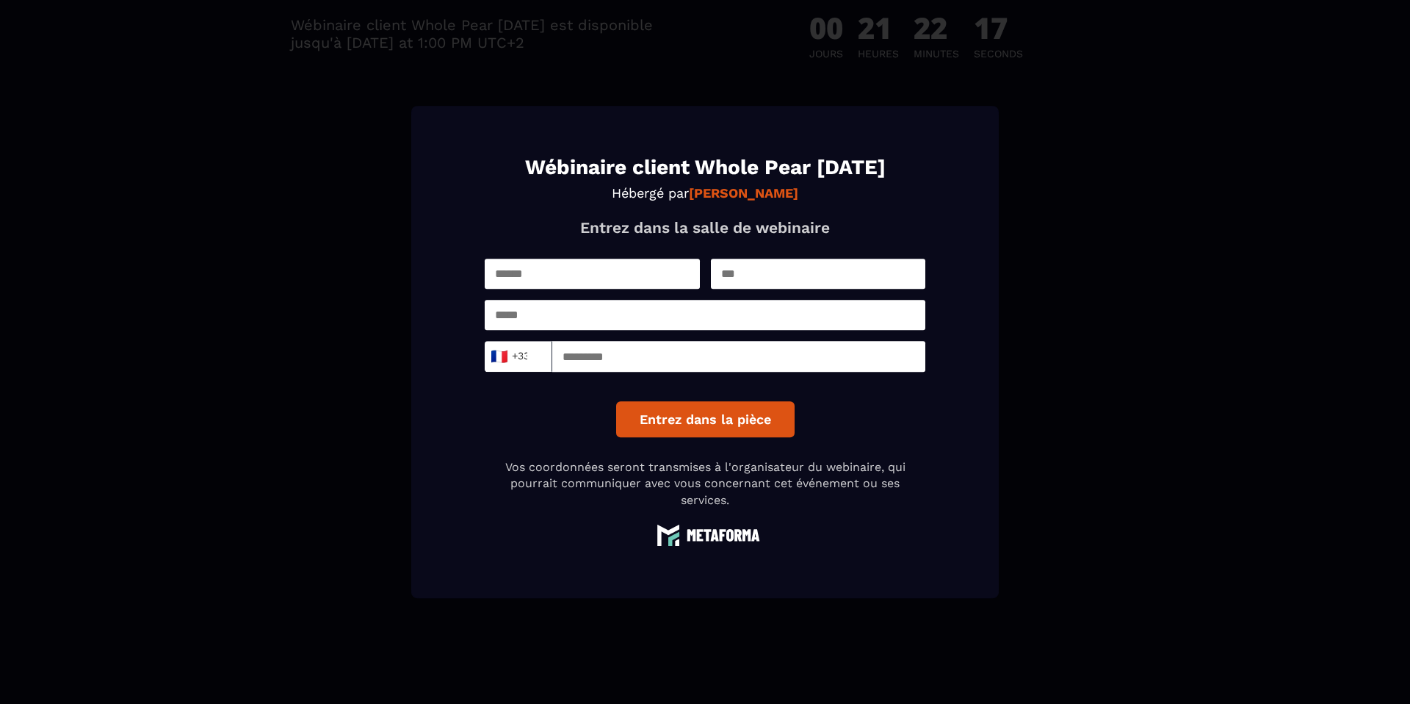
click at [268, 126] on div "Modal window" at bounding box center [705, 352] width 1410 height 704
click at [283, 204] on div "Modal window" at bounding box center [705, 352] width 1410 height 704
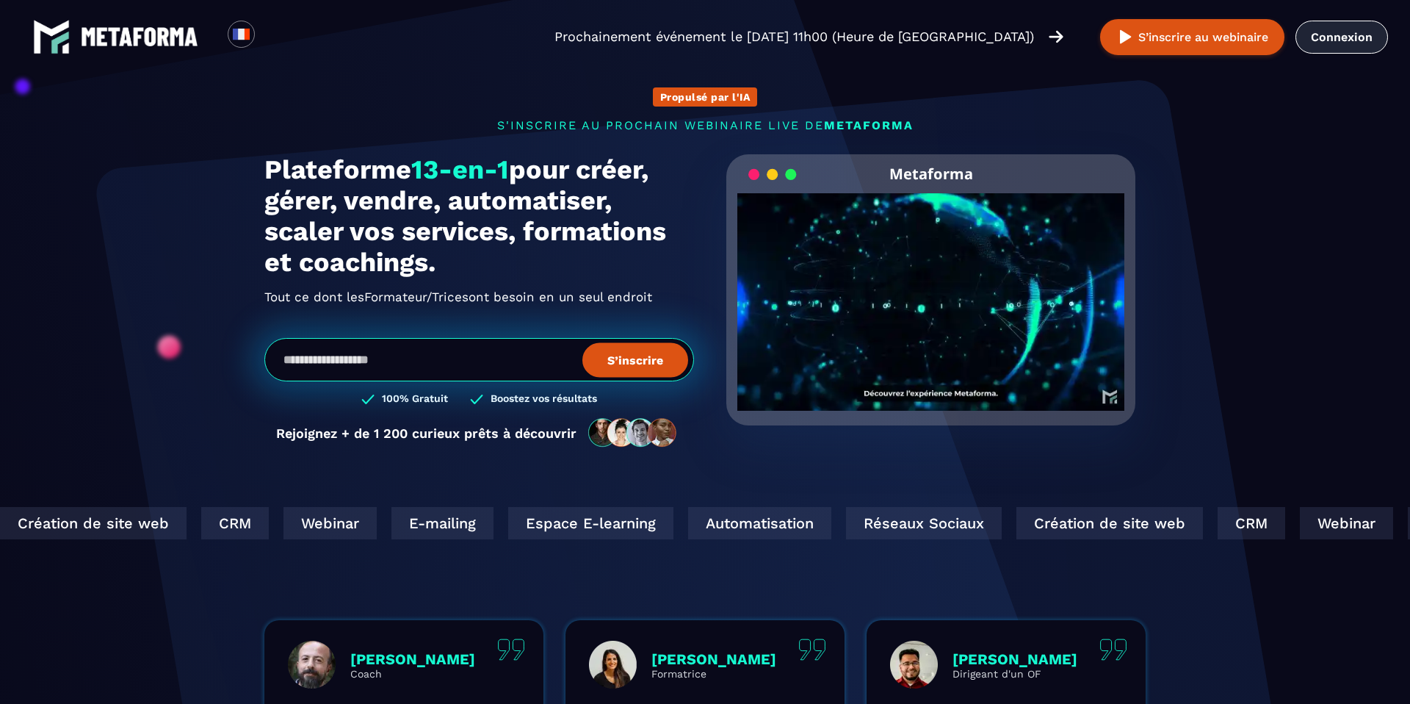
click at [1349, 45] on link "Connexion" at bounding box center [1342, 37] width 93 height 33
